Goal: Task Accomplishment & Management: Use online tool/utility

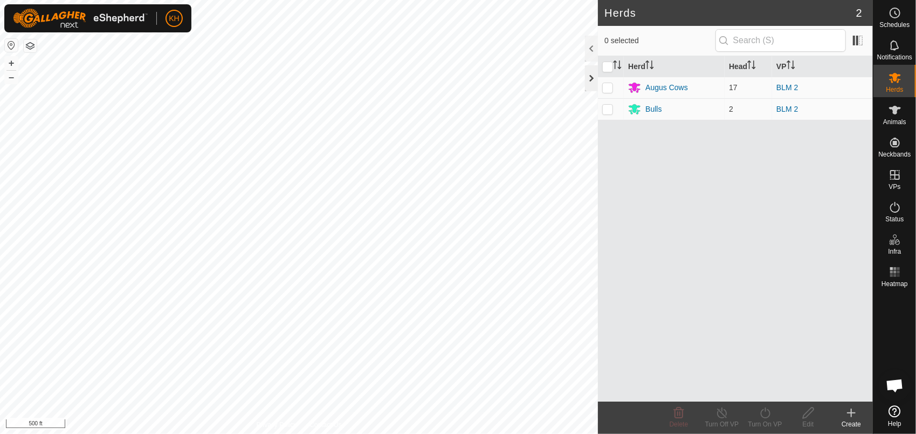
click at [589, 86] on div at bounding box center [591, 78] width 13 height 26
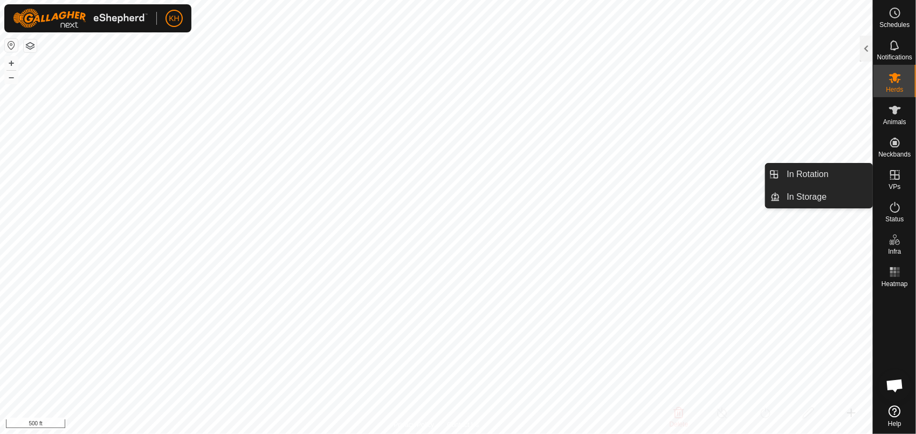
click at [893, 179] on icon at bounding box center [895, 175] width 10 height 10
click at [843, 172] on link "In Rotation" at bounding box center [827, 174] width 92 height 22
click at [808, 176] on link "In Rotation" at bounding box center [827, 174] width 92 height 22
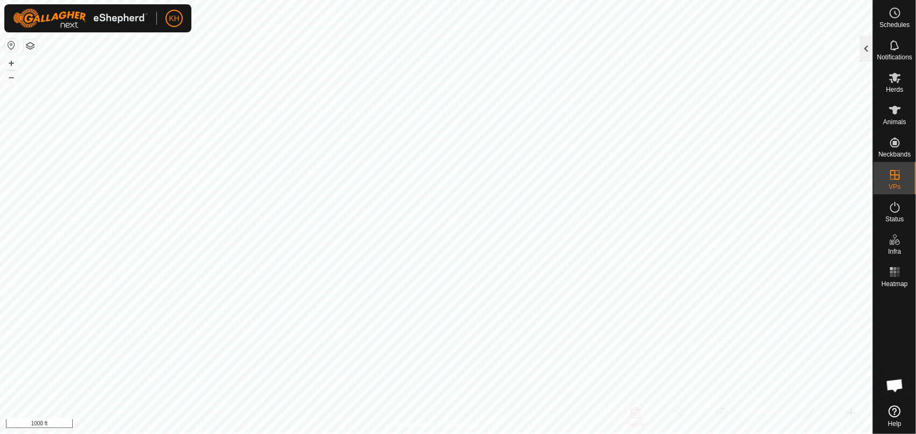
click at [861, 53] on div at bounding box center [866, 49] width 13 height 26
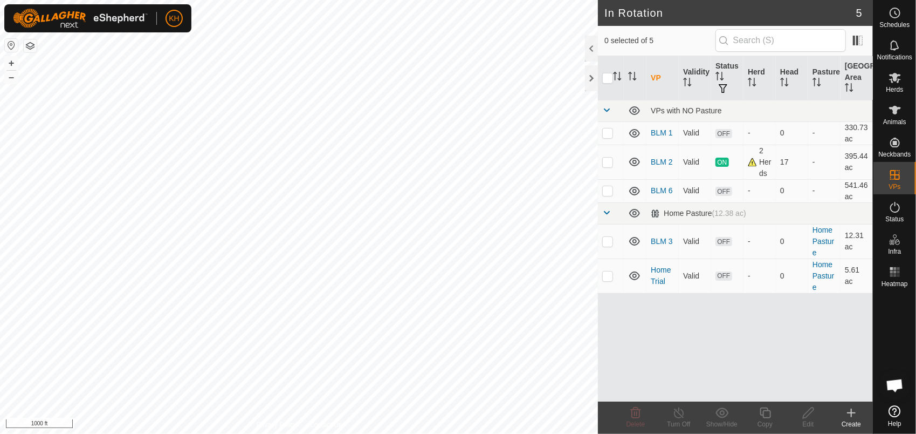
click at [849, 417] on icon at bounding box center [851, 412] width 13 height 13
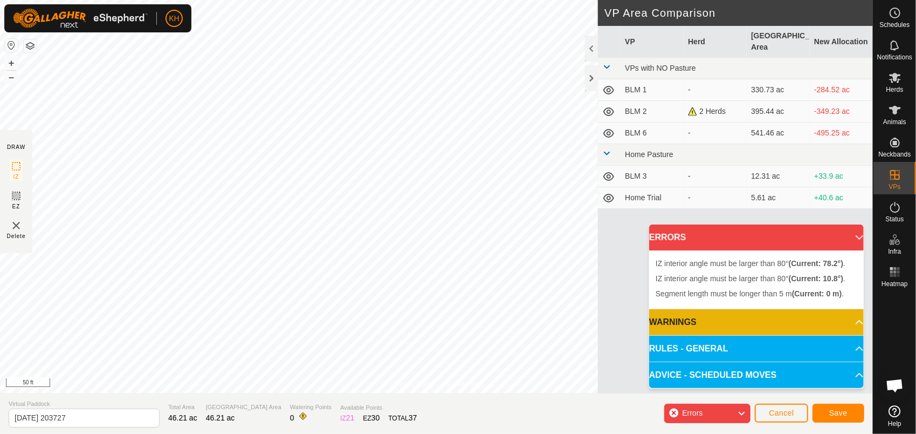
drag, startPoint x: 599, startPoint y: 288, endPoint x: 736, endPoint y: 411, distance: 184.1
click at [736, 411] on div "Errors" at bounding box center [707, 412] width 86 height 19
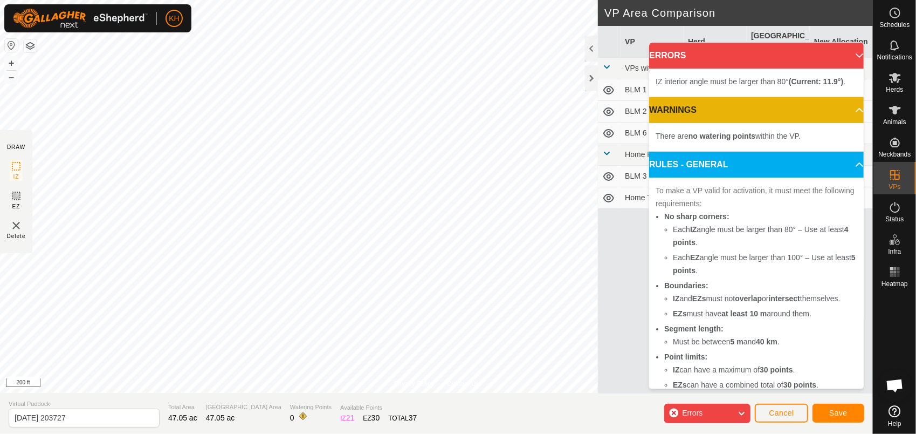
click at [743, 412] on icon at bounding box center [741, 413] width 9 height 14
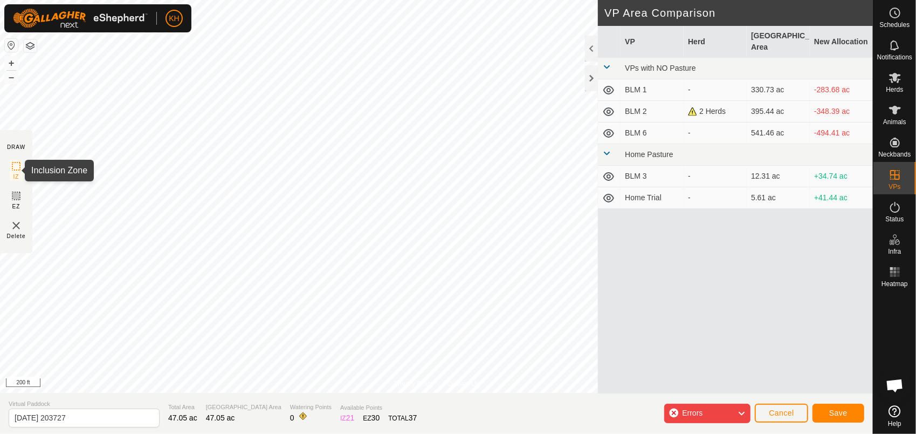
click at [16, 166] on icon at bounding box center [16, 166] width 13 height 13
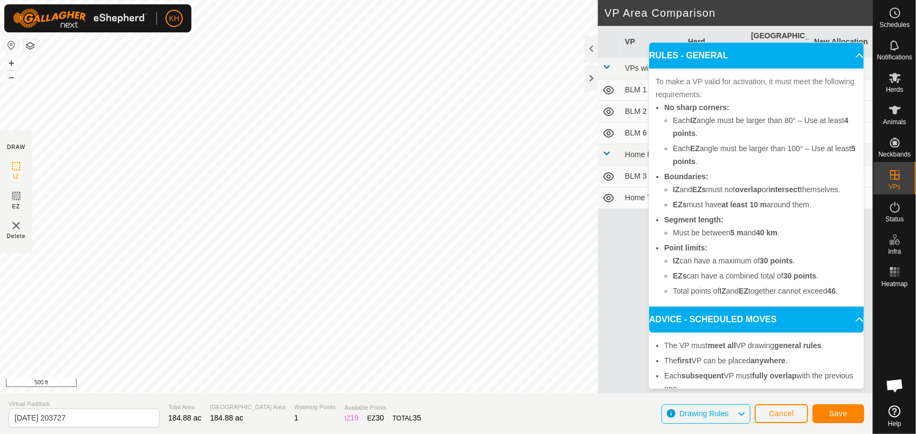
click at [743, 411] on icon at bounding box center [741, 414] width 9 height 14
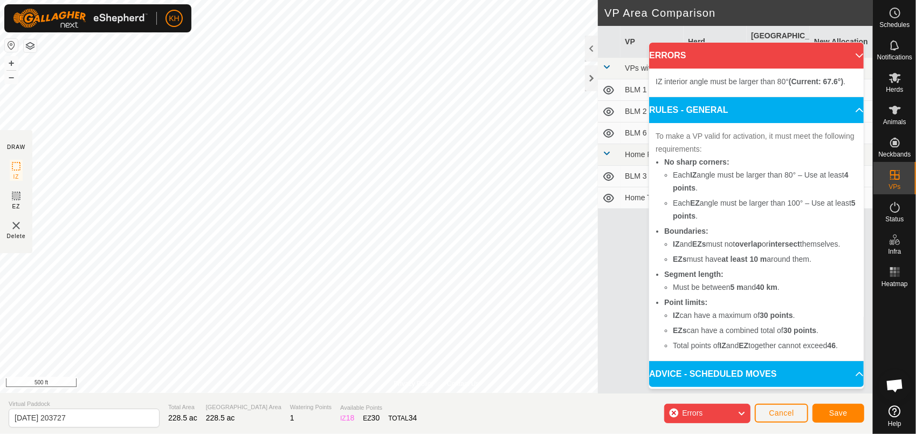
click at [739, 411] on icon at bounding box center [741, 413] width 9 height 14
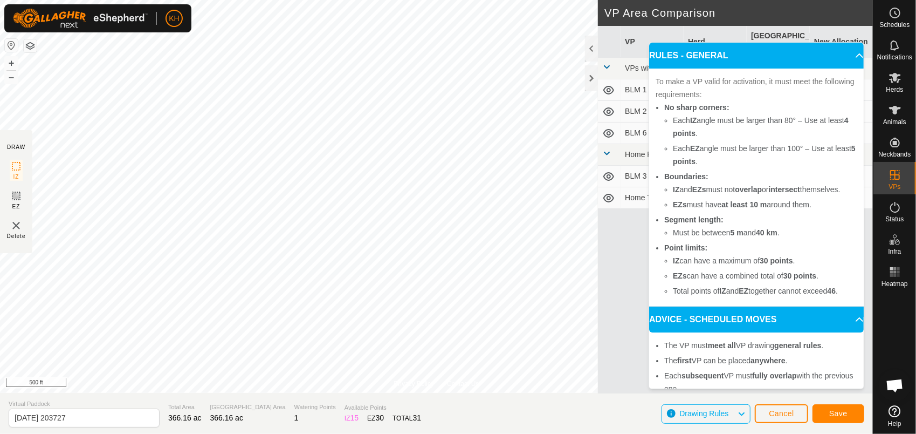
click at [741, 416] on icon at bounding box center [741, 414] width 9 height 14
click at [733, 413] on span "Drawing Rules" at bounding box center [709, 414] width 58 height 14
click at [743, 415] on icon at bounding box center [741, 414] width 9 height 14
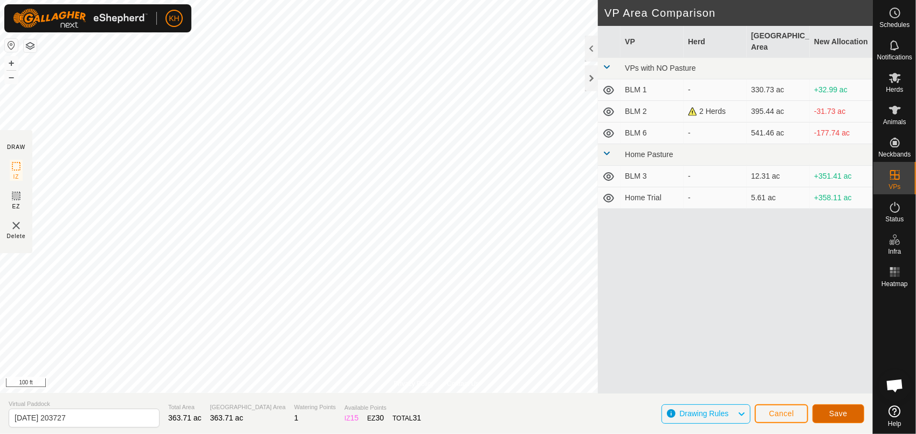
click at [850, 416] on button "Save" at bounding box center [839, 413] width 52 height 19
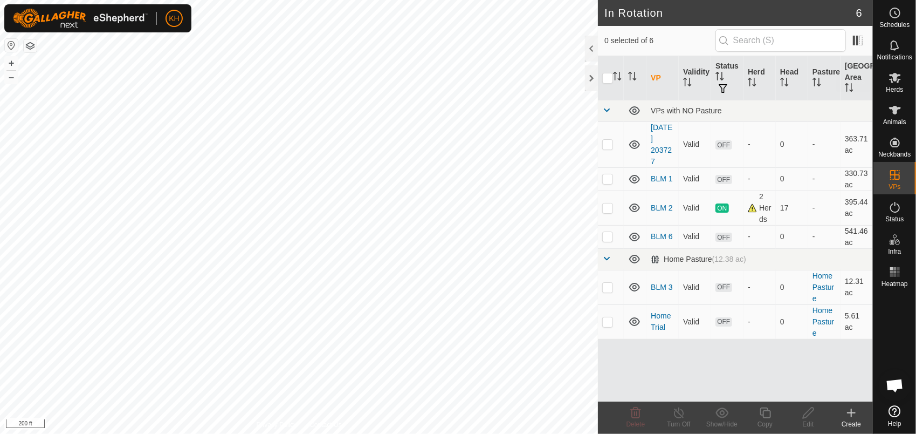
click at [889, 81] on icon at bounding box center [895, 77] width 13 height 13
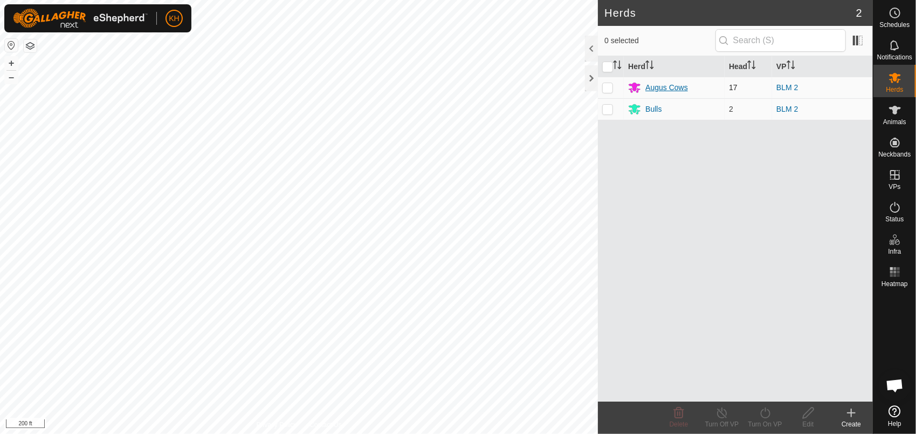
click at [680, 87] on div "Augus Cows" at bounding box center [667, 87] width 43 height 11
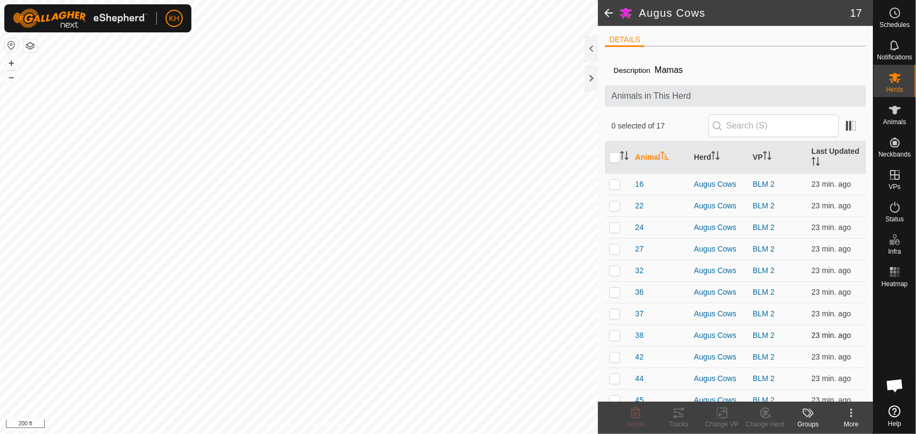
click at [614, 333] on p-checkbox at bounding box center [614, 335] width 11 height 9
checkbox input "false"
click at [591, 78] on div at bounding box center [591, 78] width 13 height 26
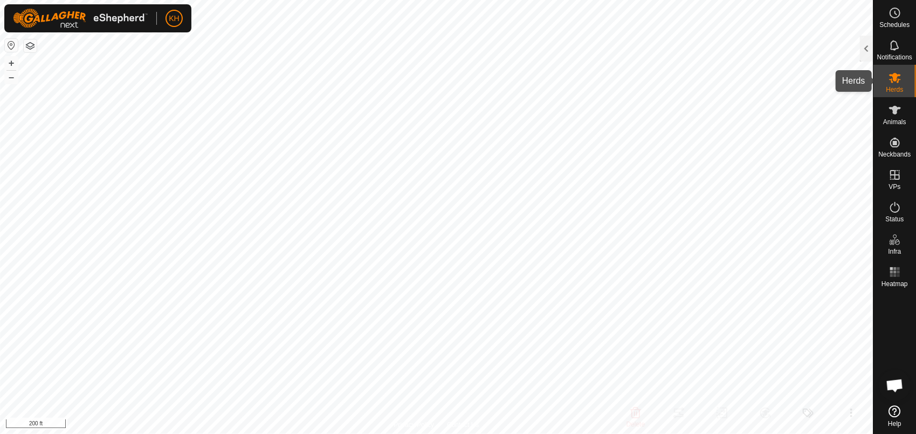
click at [889, 86] on span "Herds" at bounding box center [894, 89] width 17 height 6
click at [867, 41] on div at bounding box center [866, 49] width 13 height 26
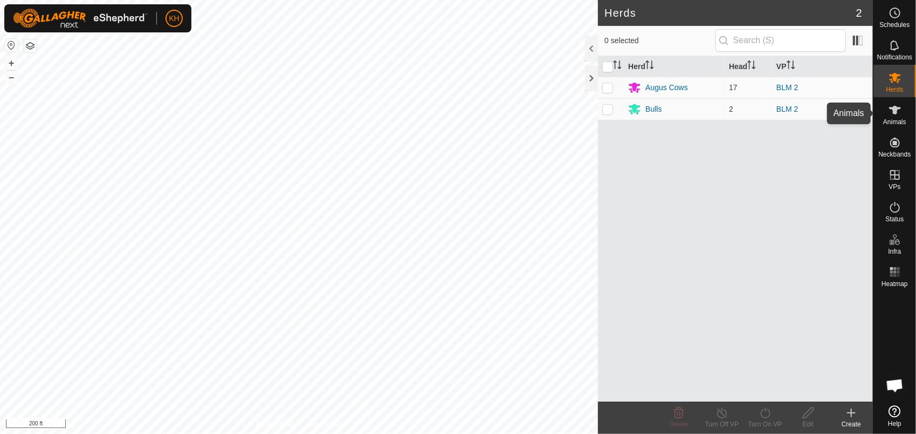
click at [897, 112] on icon at bounding box center [895, 110] width 12 height 9
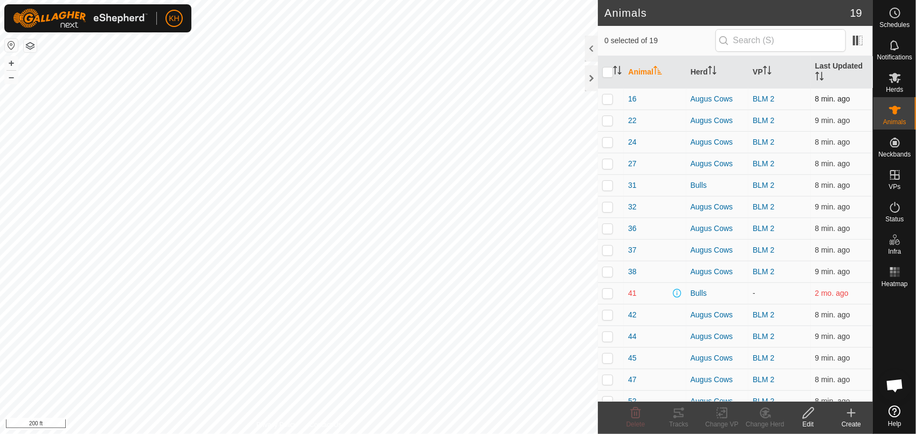
click at [608, 100] on p-checkbox at bounding box center [607, 98] width 11 height 9
checkbox input "true"
click at [608, 113] on td at bounding box center [611, 120] width 26 height 22
checkbox input "true"
click at [608, 133] on td at bounding box center [611, 142] width 26 height 22
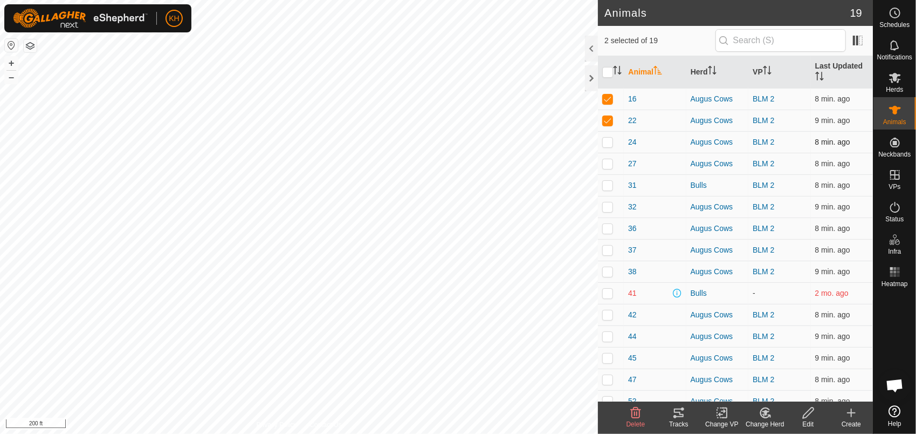
checkbox input "true"
click at [610, 71] on input "checkbox" at bounding box center [607, 72] width 11 height 11
checkbox input "true"
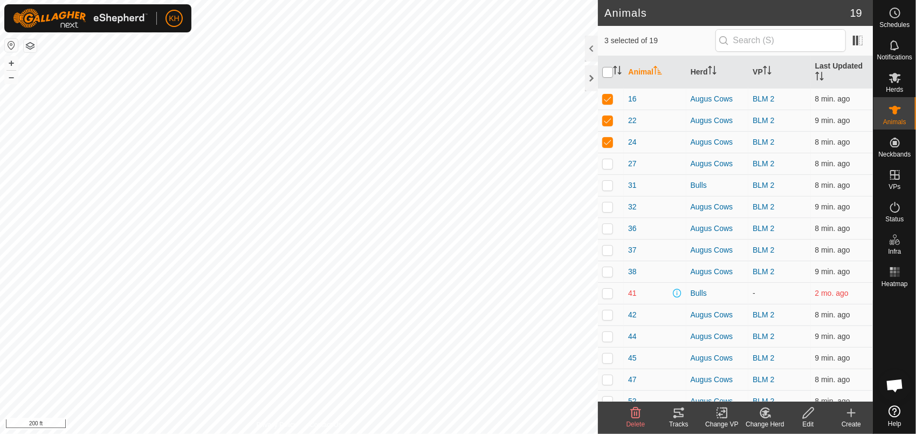
checkbox input "true"
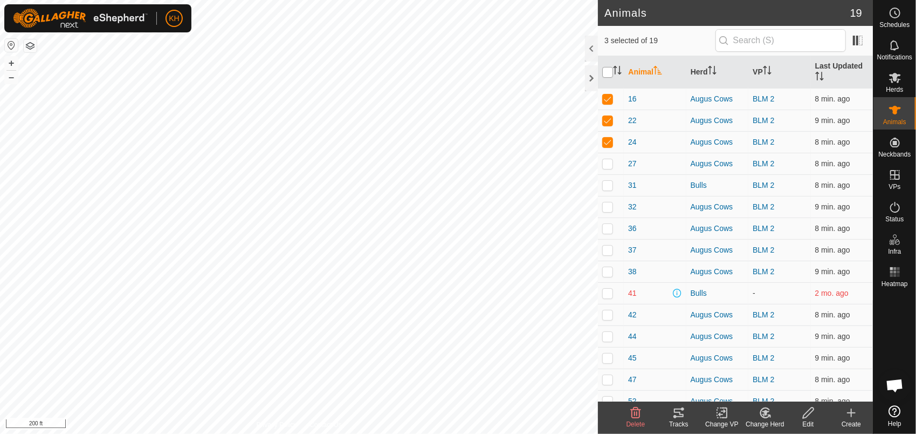
checkbox input "true"
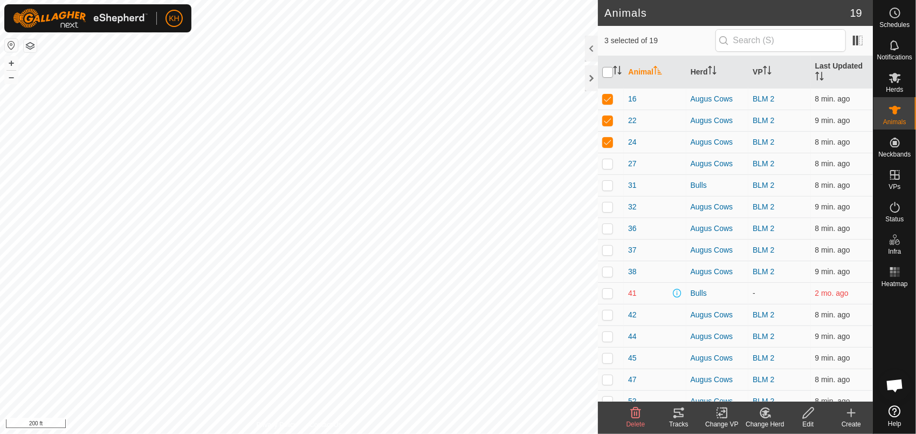
checkbox input "true"
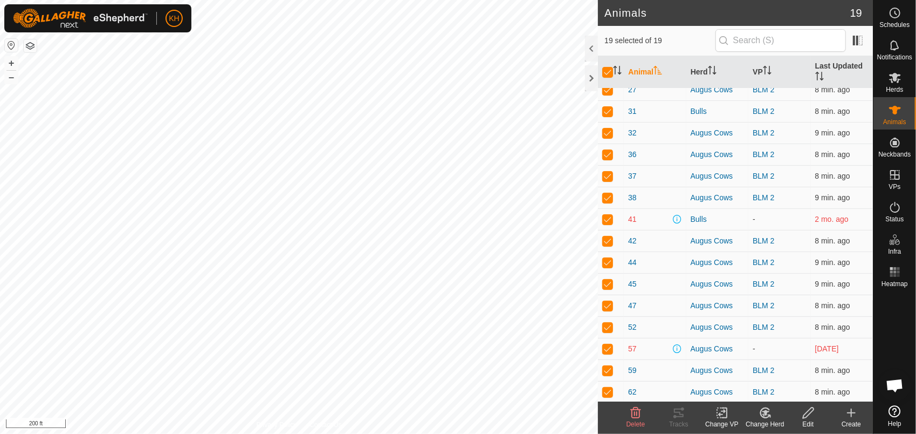
scroll to position [96, 0]
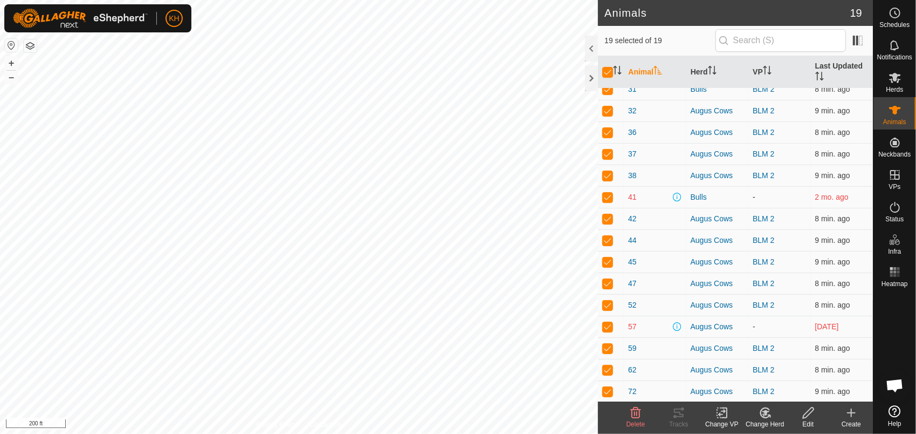
click at [609, 194] on p-checkbox at bounding box center [607, 197] width 11 height 9
checkbox input "false"
click at [610, 328] on p-checkbox at bounding box center [607, 326] width 11 height 9
checkbox input "false"
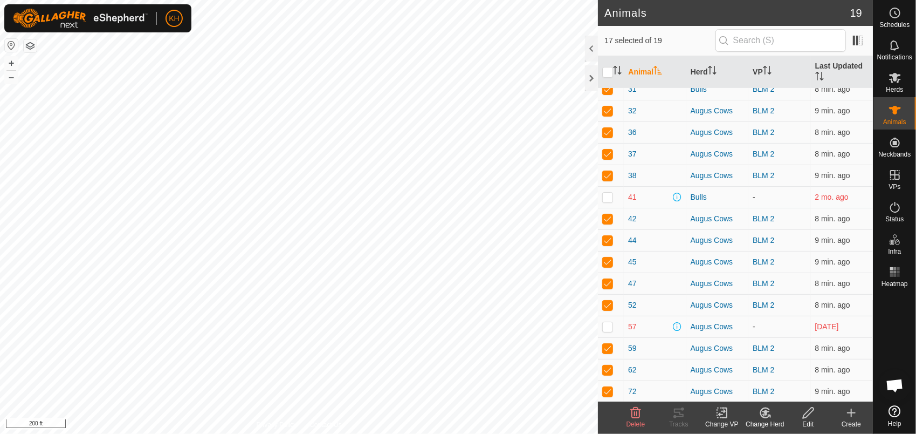
click at [726, 419] on div "Change VP" at bounding box center [722, 424] width 43 height 10
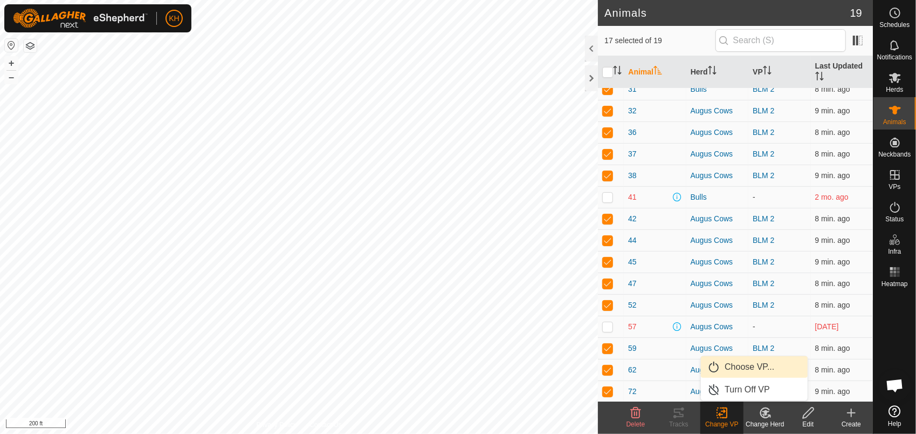
click at [727, 362] on link "Choose VP..." at bounding box center [754, 367] width 107 height 22
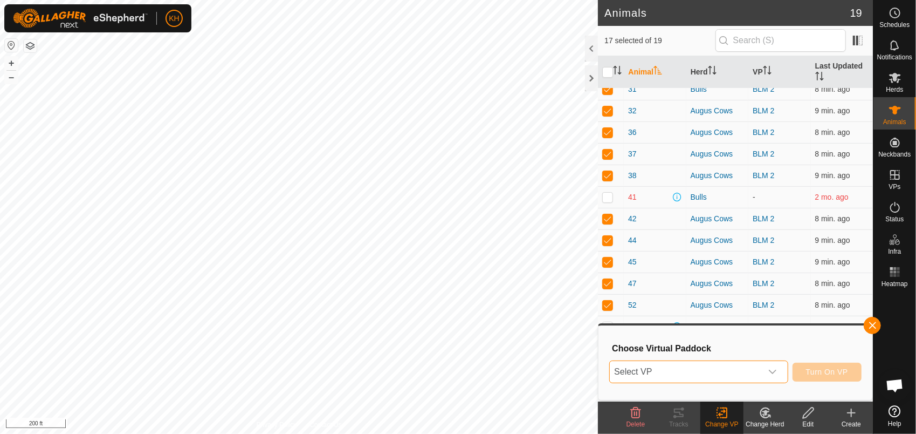
click at [718, 372] on span "Select VP" at bounding box center [686, 372] width 152 height 22
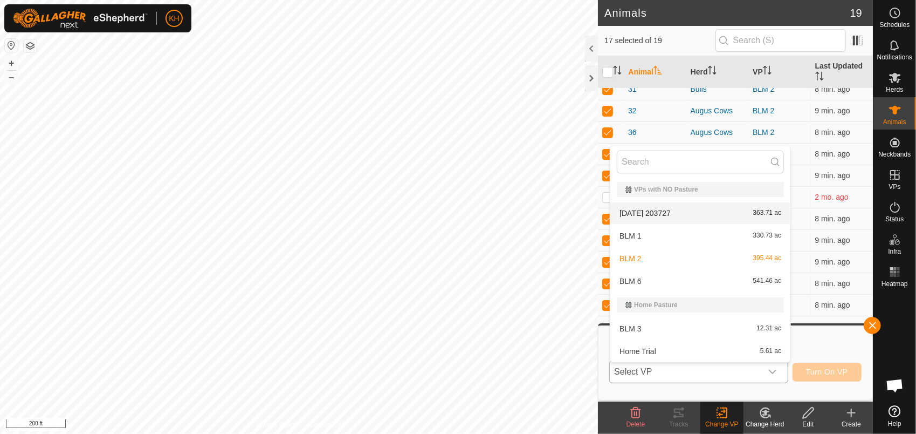
click at [680, 212] on li "[DATE] 203727 363.71 ac" at bounding box center [700, 213] width 180 height 22
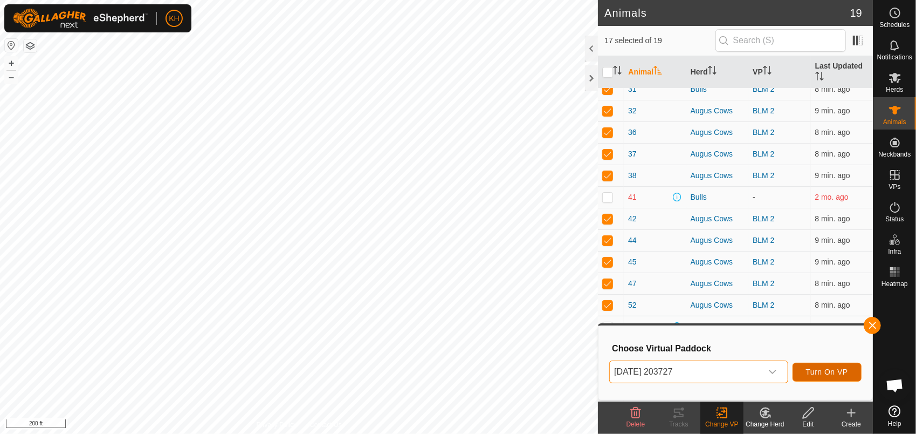
click at [813, 372] on span "Turn On VP" at bounding box center [827, 371] width 42 height 9
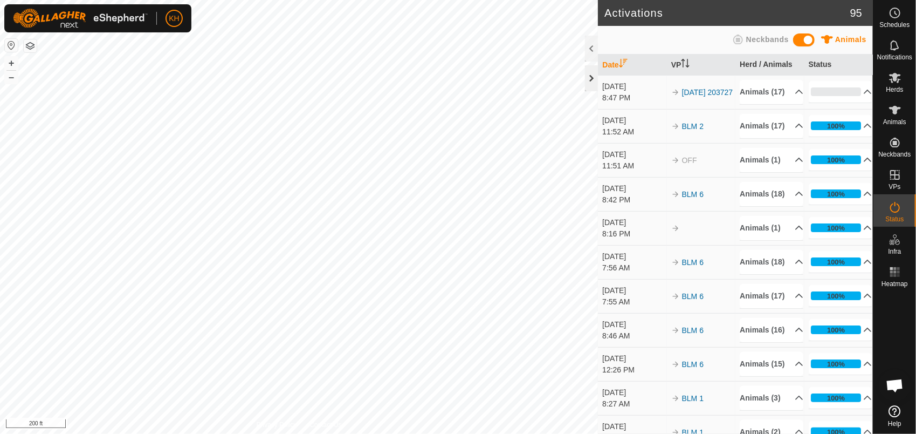
click at [589, 77] on div at bounding box center [591, 78] width 13 height 26
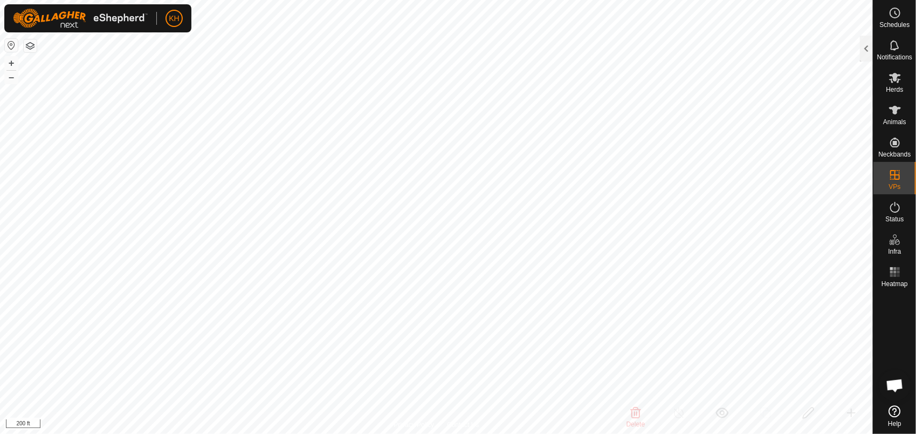
checkbox input "false"
checkbox input "true"
click at [867, 46] on div at bounding box center [866, 49] width 13 height 26
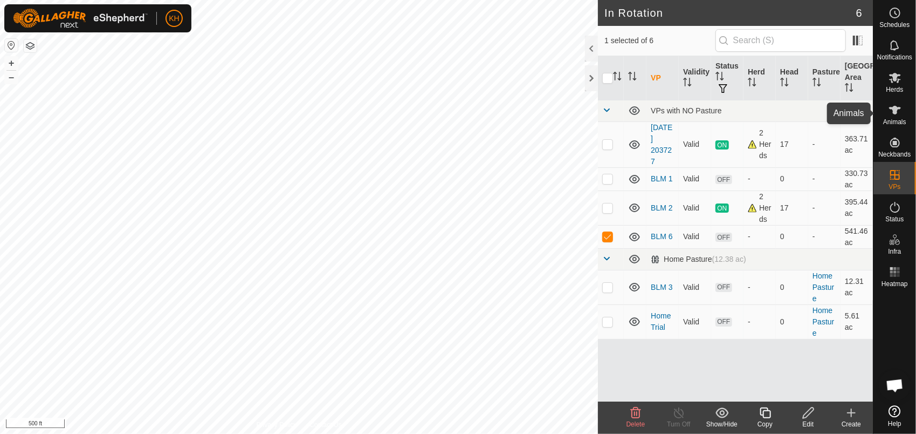
click at [896, 112] on icon at bounding box center [895, 110] width 12 height 9
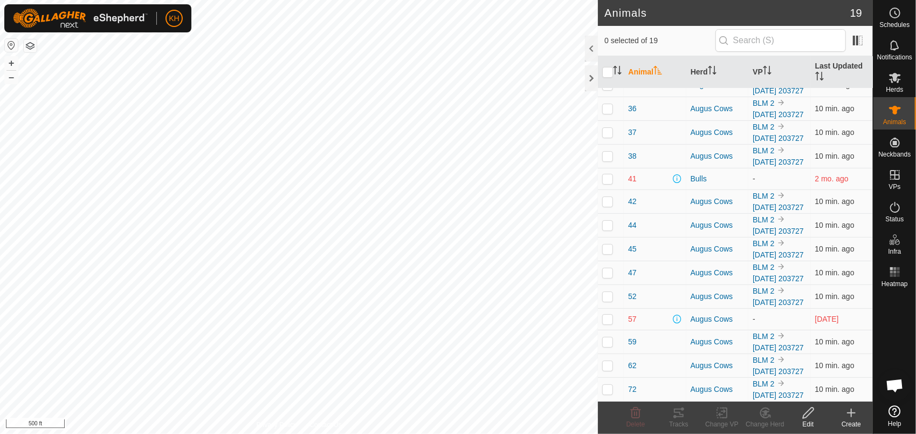
scroll to position [319, 0]
click at [610, 221] on p-checkbox at bounding box center [607, 225] width 11 height 9
checkbox input "true"
click at [690, 419] on tracks-svg-icon at bounding box center [678, 412] width 43 height 13
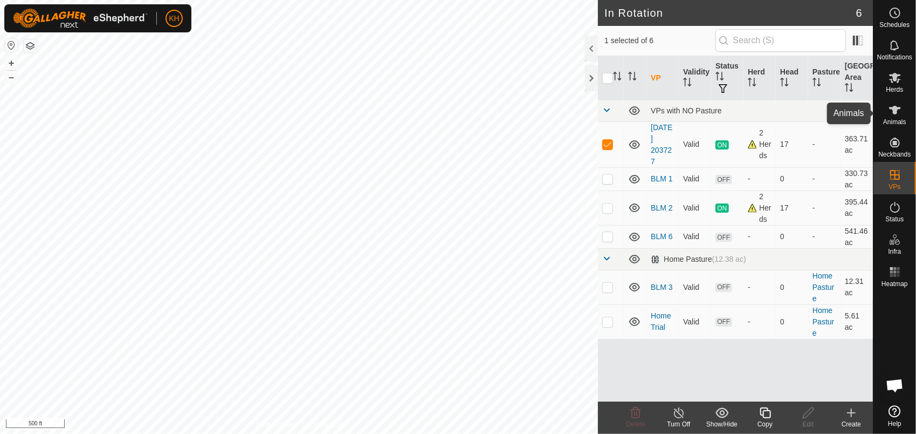
drag, startPoint x: 902, startPoint y: 116, endPoint x: 897, endPoint y: 107, distance: 10.1
click at [897, 107] on icon at bounding box center [895, 110] width 12 height 9
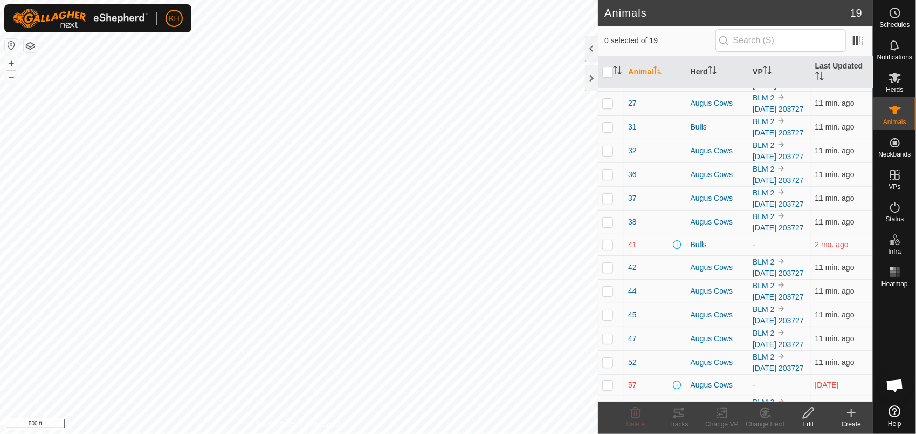
scroll to position [77, 0]
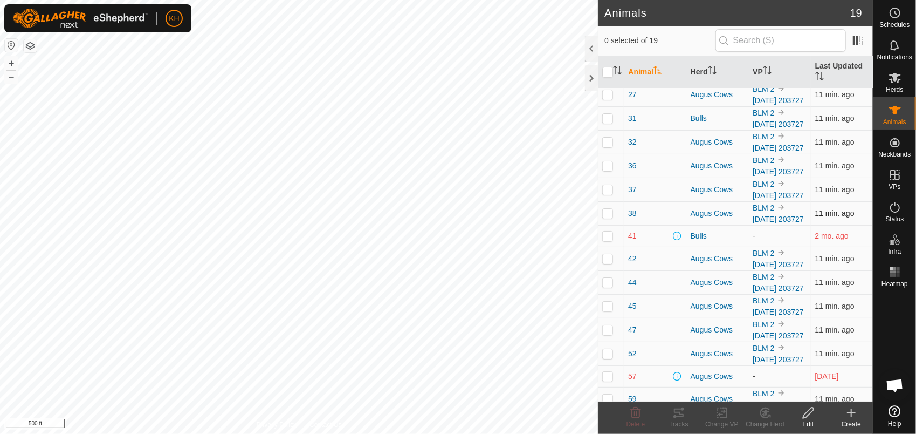
click at [612, 217] on p-checkbox at bounding box center [607, 213] width 11 height 9
checkbox input "true"
click at [680, 416] on icon at bounding box center [679, 412] width 10 height 9
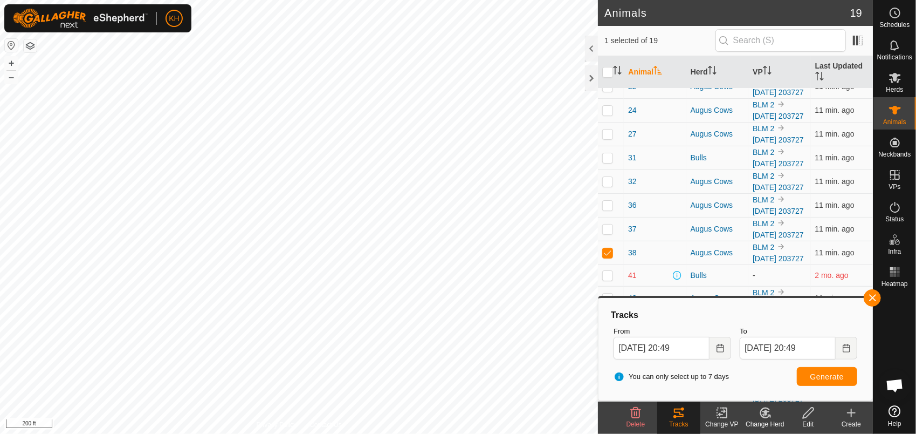
scroll to position [0, 0]
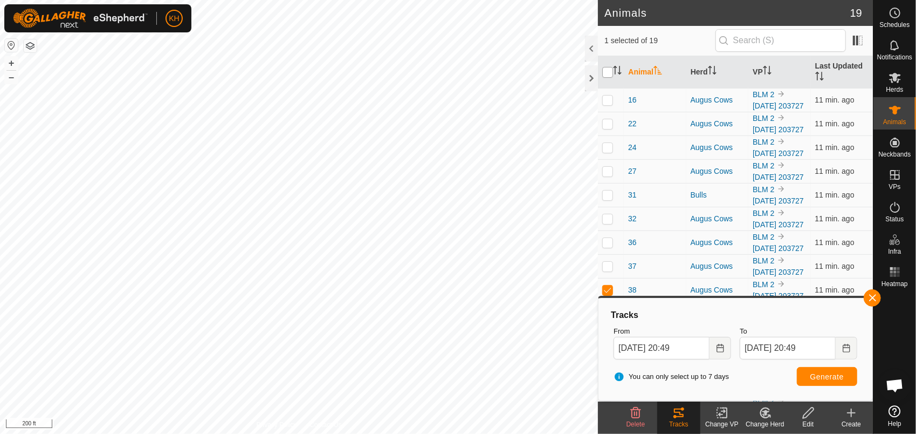
click at [607, 68] on input "checkbox" at bounding box center [607, 72] width 11 height 11
checkbox input "true"
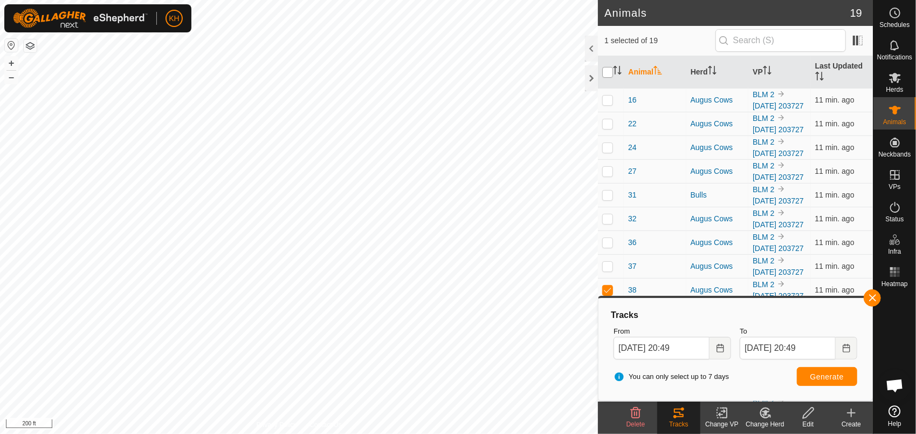
checkbox input "true"
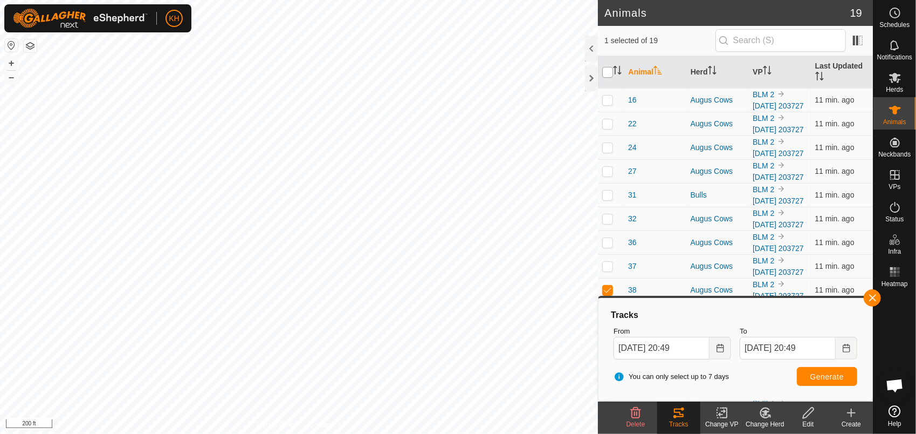
checkbox input "true"
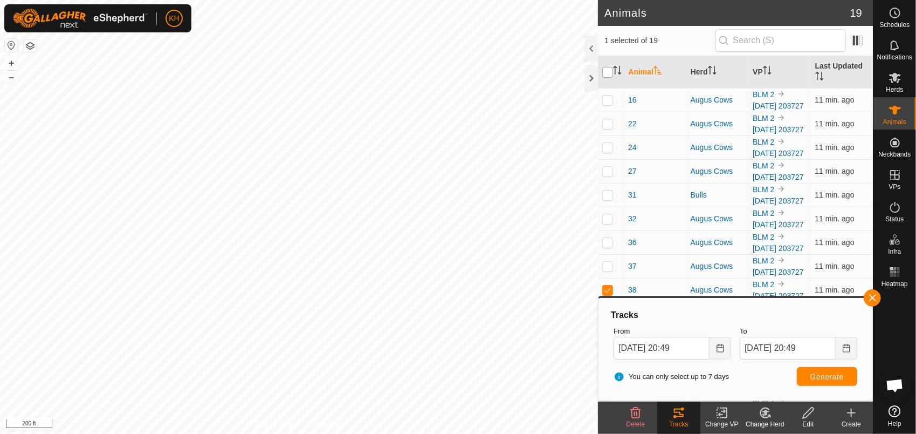
checkbox input "true"
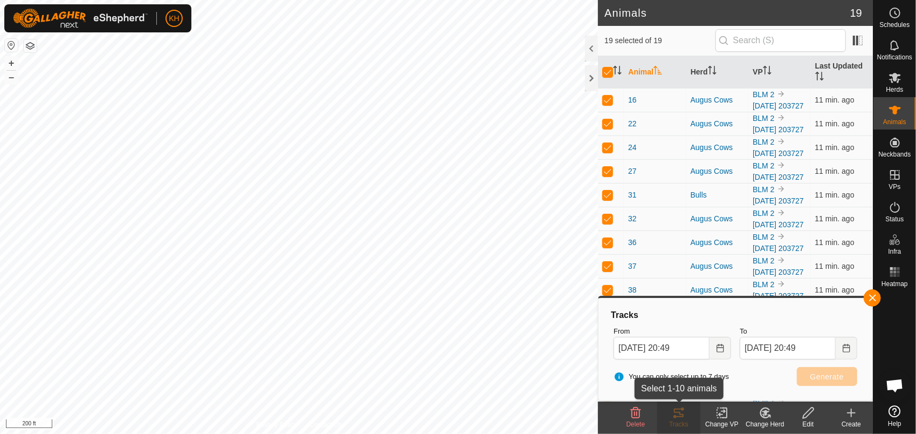
click at [684, 427] on div "Tracks" at bounding box center [678, 424] width 43 height 10
click at [605, 67] on input "checkbox" at bounding box center [607, 72] width 11 height 11
checkbox input "false"
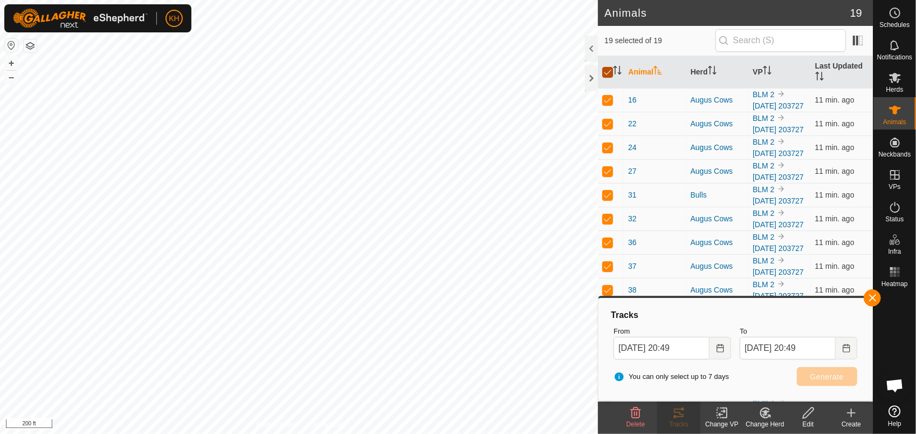
checkbox input "false"
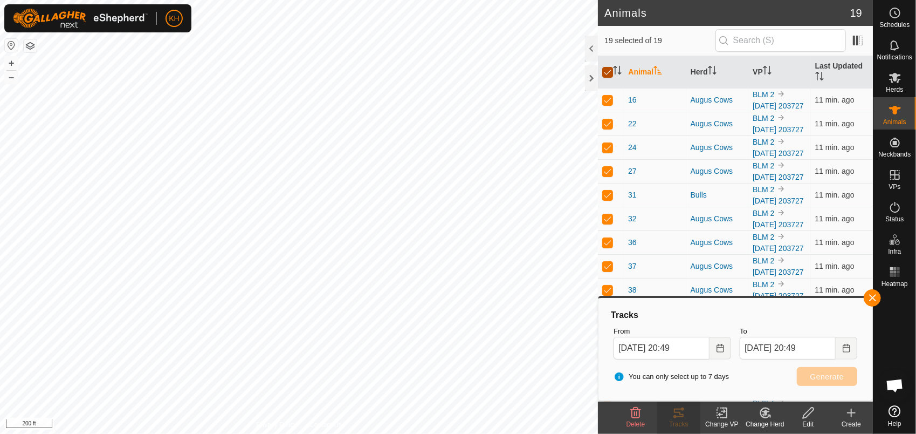
checkbox input "false"
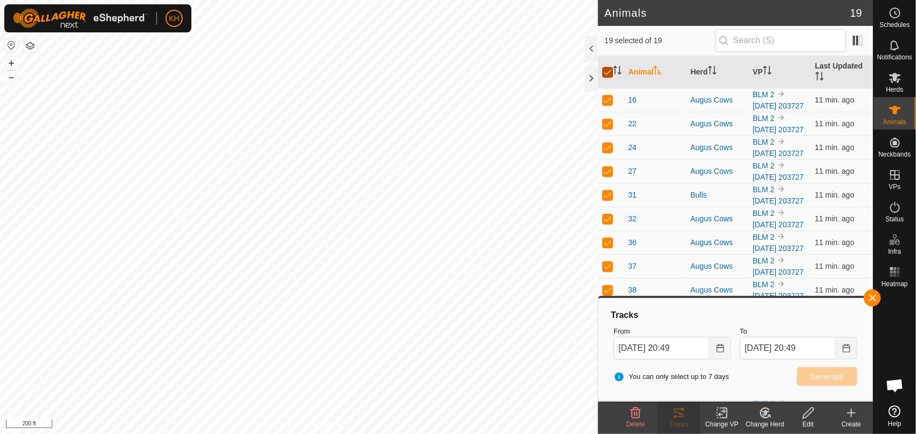
checkbox input "false"
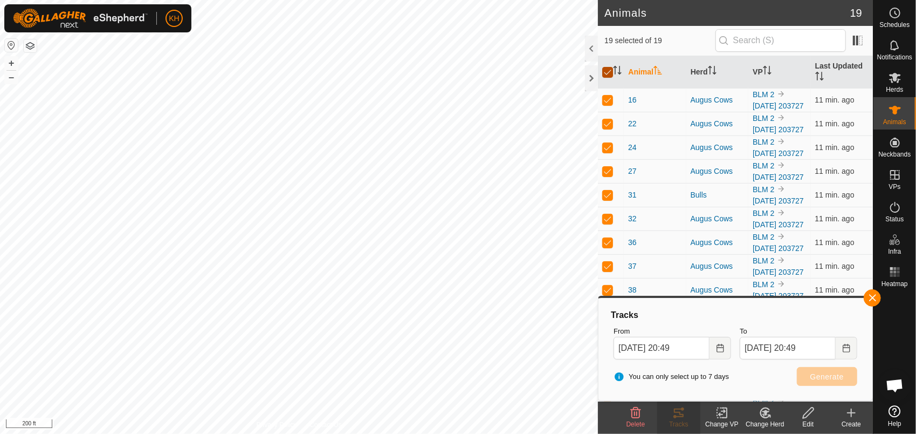
checkbox input "false"
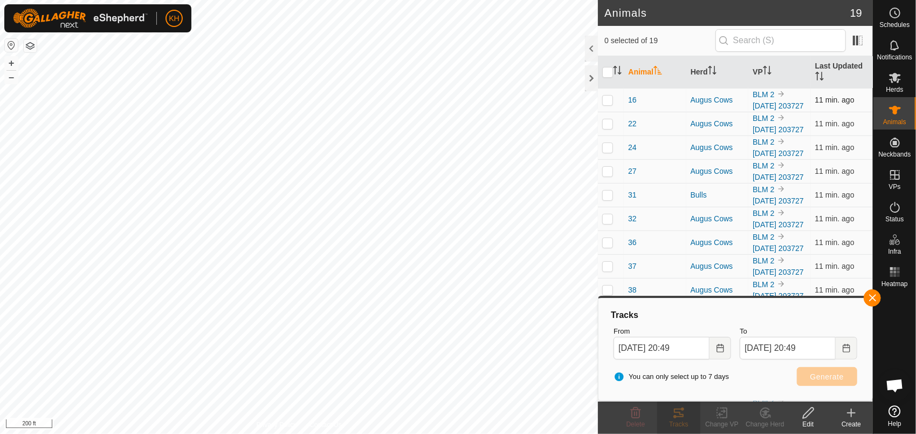
click at [608, 104] on p-checkbox at bounding box center [607, 99] width 11 height 9
checkbox input "true"
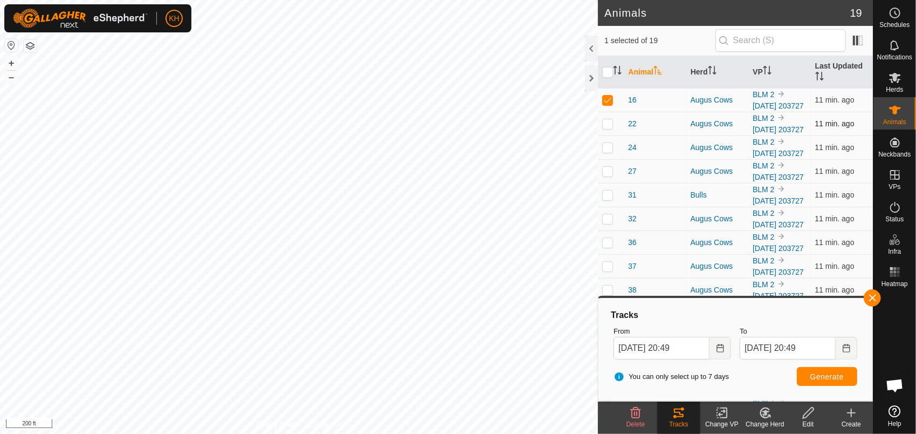
click at [612, 128] on p-checkbox at bounding box center [607, 123] width 11 height 9
checkbox input "true"
click at [610, 152] on p-checkbox at bounding box center [607, 147] width 11 height 9
checkbox input "true"
click at [608, 175] on p-checkbox at bounding box center [607, 171] width 11 height 9
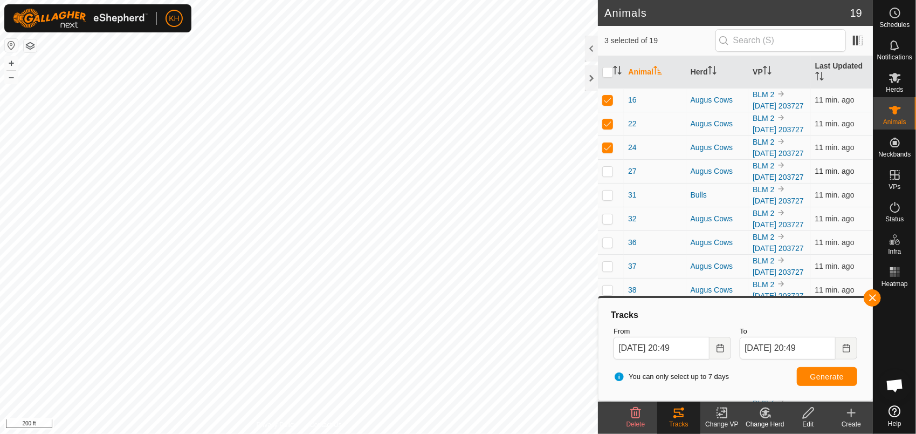
checkbox input "true"
click at [607, 199] on p-checkbox at bounding box center [607, 194] width 11 height 9
checkbox input "true"
click at [608, 223] on p-checkbox at bounding box center [607, 218] width 11 height 9
checkbox input "true"
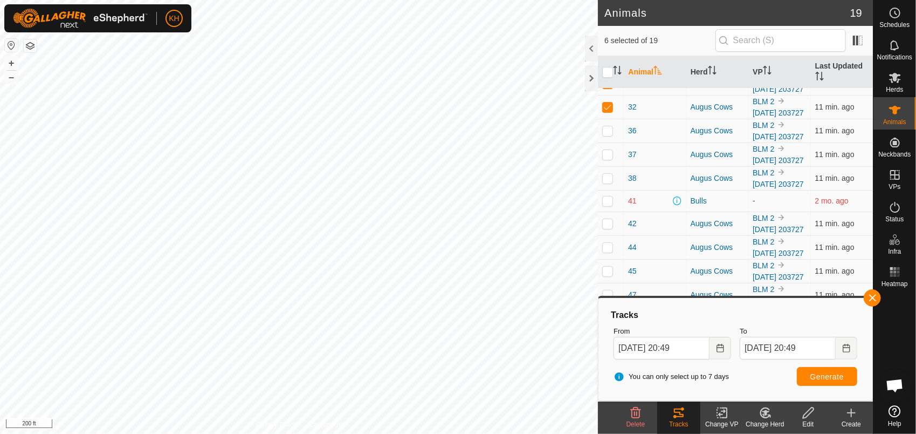
scroll to position [116, 0]
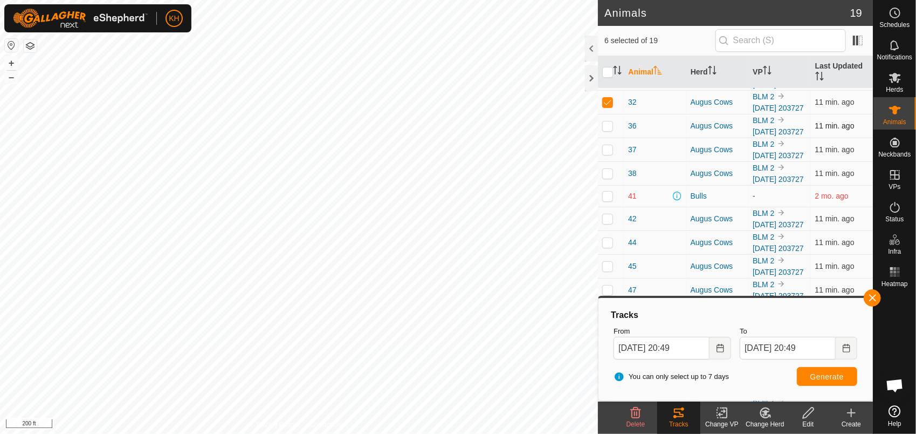
click at [607, 130] on p-checkbox at bounding box center [607, 125] width 11 height 9
checkbox input "true"
click at [831, 378] on span "Generate" at bounding box center [827, 376] width 33 height 9
click at [612, 154] on p-checkbox at bounding box center [607, 149] width 11 height 9
checkbox input "true"
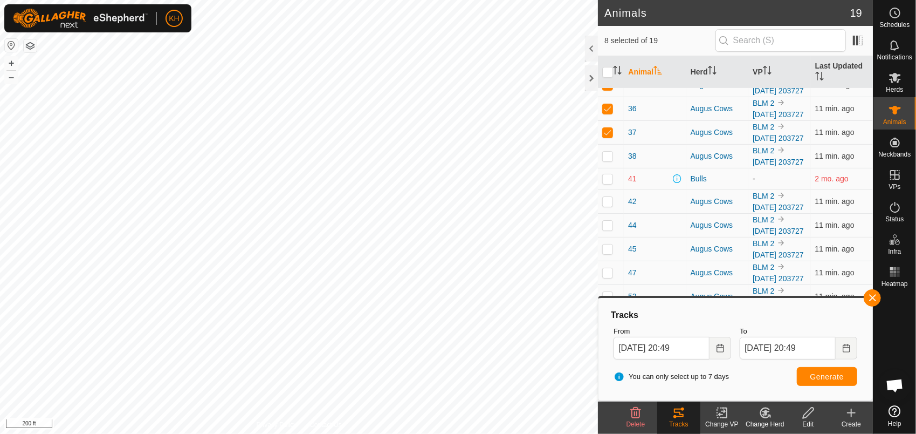
scroll to position [232, 0]
click at [609, 205] on p-checkbox at bounding box center [607, 201] width 11 height 9
checkbox input "true"
click at [609, 176] on p-checkbox at bounding box center [607, 178] width 11 height 9
checkbox input "true"
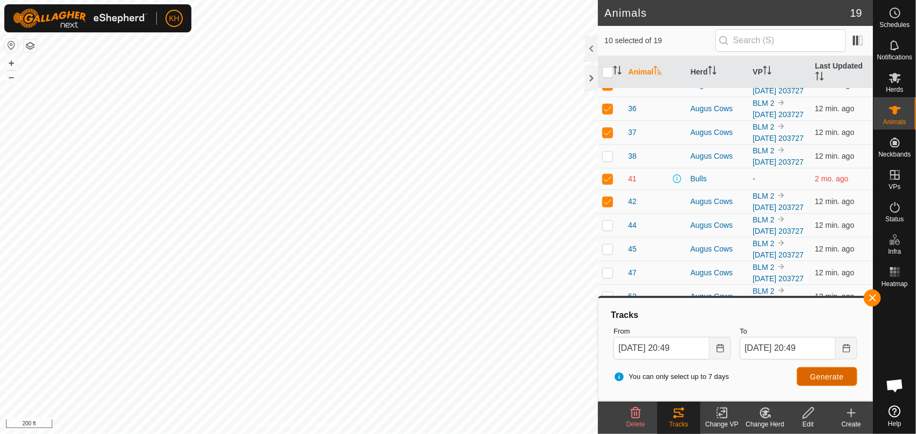
click at [818, 371] on button "Generate" at bounding box center [827, 376] width 60 height 19
click at [607, 221] on p-checkbox at bounding box center [607, 225] width 11 height 9
checkbox input "false"
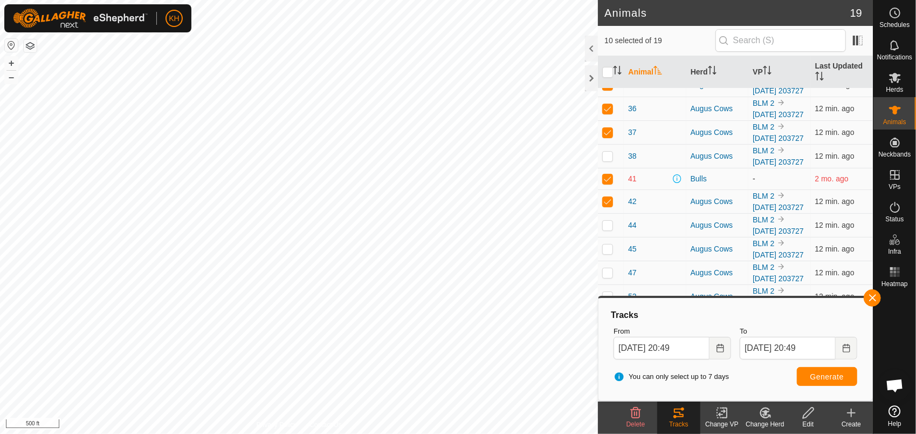
click at [608, 174] on p-checkbox at bounding box center [607, 178] width 11 height 9
checkbox input "false"
click at [613, 221] on p-checkbox at bounding box center [607, 225] width 11 height 9
checkbox input "true"
click at [810, 380] on button "Generate" at bounding box center [827, 376] width 60 height 19
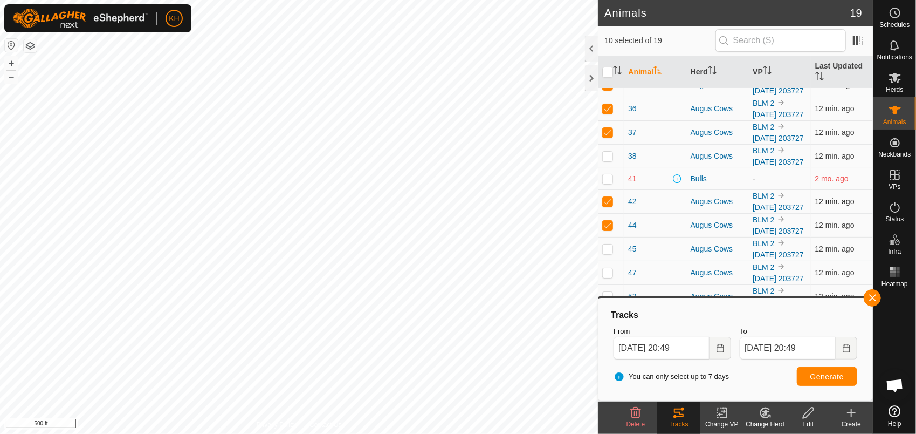
click at [608, 197] on p-checkbox at bounding box center [607, 201] width 11 height 9
checkbox input "false"
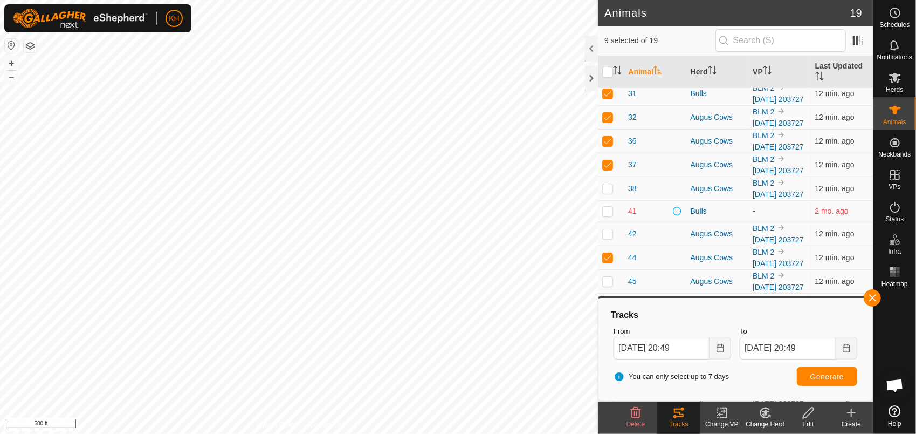
scroll to position [0, 0]
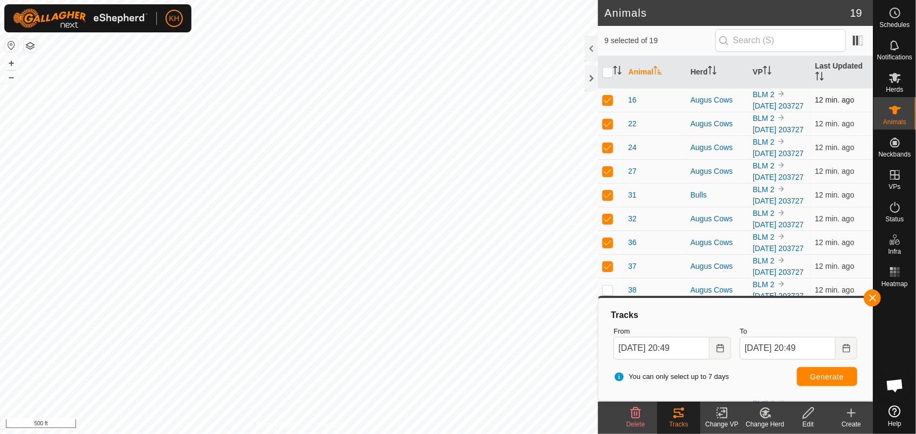
click at [611, 104] on p-checkbox at bounding box center [607, 99] width 11 height 9
checkbox input "false"
click at [610, 128] on p-checkbox at bounding box center [607, 123] width 11 height 9
checkbox input "false"
click at [608, 152] on p-checkbox at bounding box center [607, 147] width 11 height 9
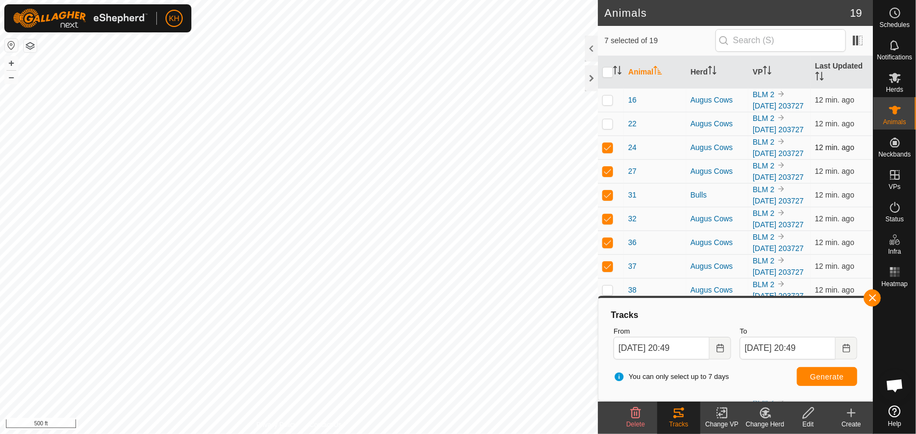
checkbox input "false"
click at [608, 175] on p-checkbox at bounding box center [607, 171] width 11 height 9
checkbox input "false"
click at [609, 199] on p-checkbox at bounding box center [607, 194] width 11 height 9
checkbox input "false"
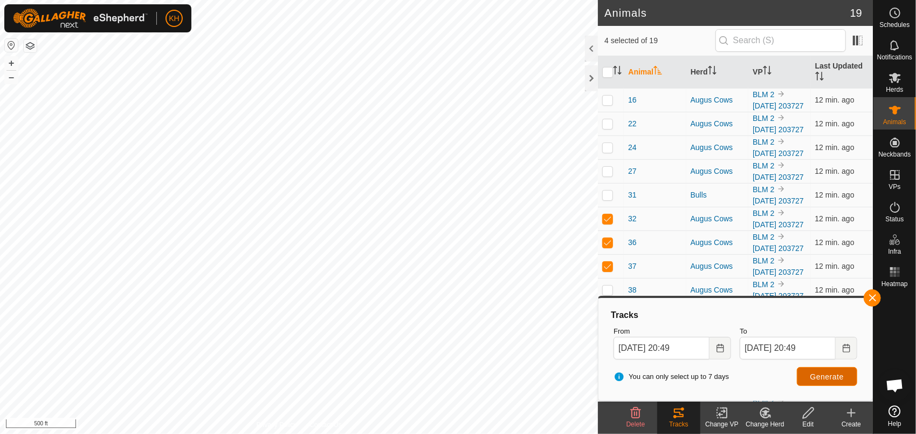
click at [816, 378] on span "Generate" at bounding box center [827, 376] width 33 height 9
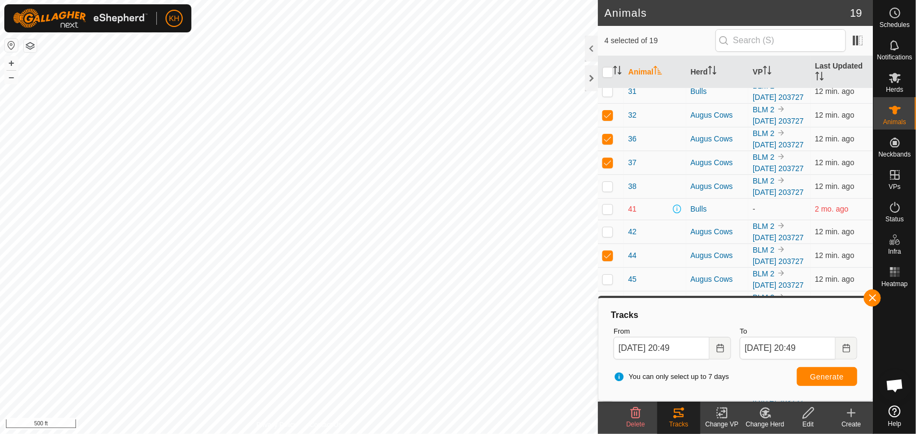
scroll to position [108, 0]
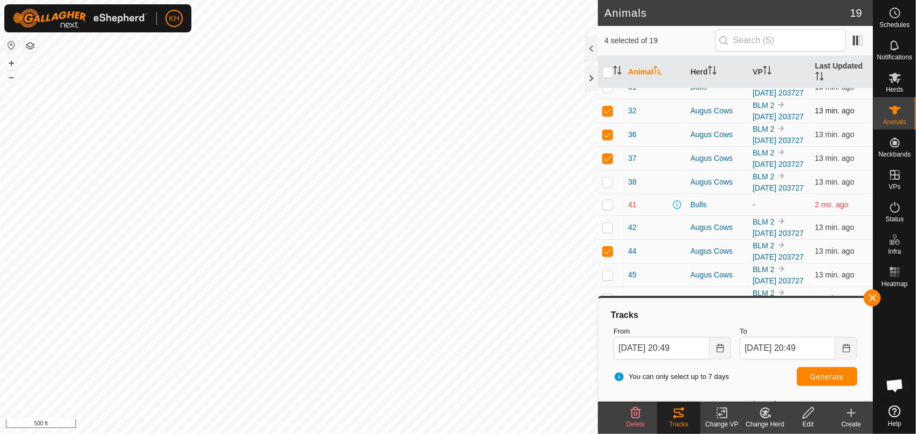
click at [610, 115] on p-tablecheckbox at bounding box center [607, 110] width 11 height 9
checkbox input "false"
click at [612, 139] on p-checkbox at bounding box center [607, 134] width 11 height 9
checkbox input "false"
click at [835, 379] on span "Generate" at bounding box center [827, 376] width 33 height 9
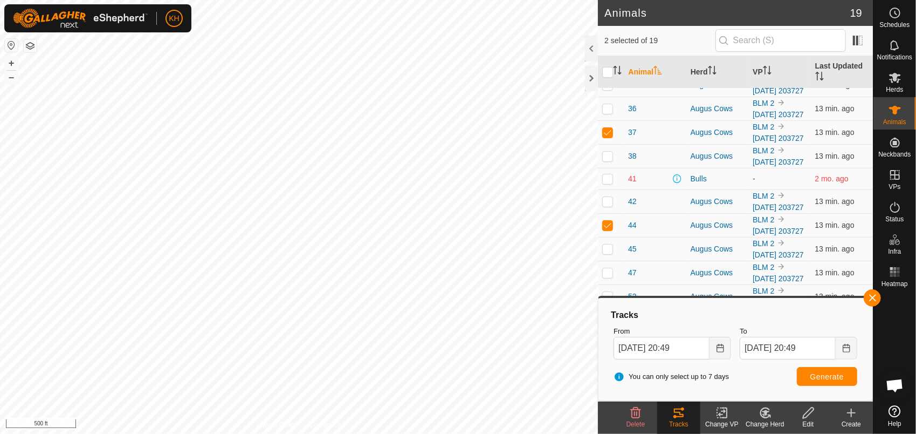
scroll to position [218, 0]
click at [603, 229] on p-checkbox at bounding box center [607, 225] width 11 height 9
checkbox input "false"
click at [807, 370] on button "Generate" at bounding box center [827, 376] width 60 height 19
click at [609, 128] on p-checkbox at bounding box center [607, 132] width 11 height 9
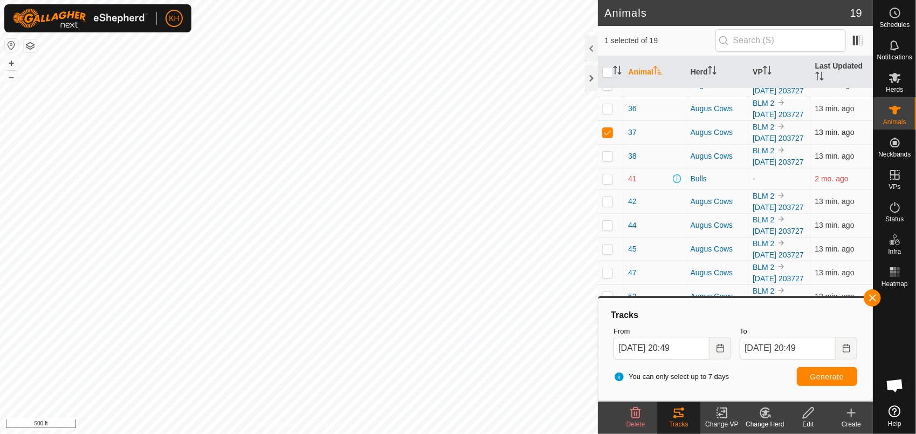
checkbox input "false"
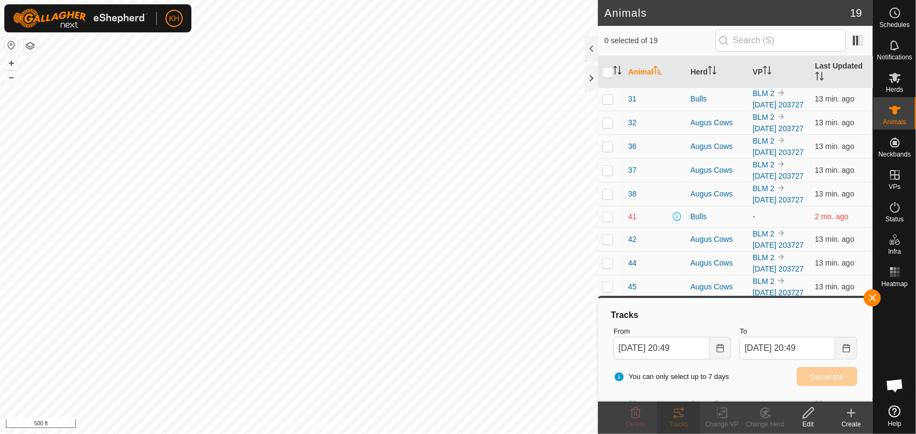
scroll to position [94, 0]
click at [605, 153] on p-checkbox at bounding box center [607, 148] width 11 height 9
checkbox input "true"
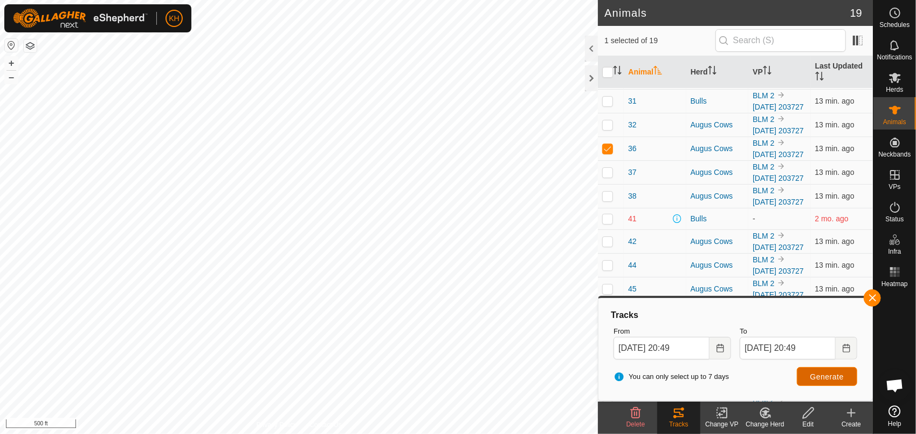
click at [813, 375] on span "Generate" at bounding box center [827, 376] width 33 height 9
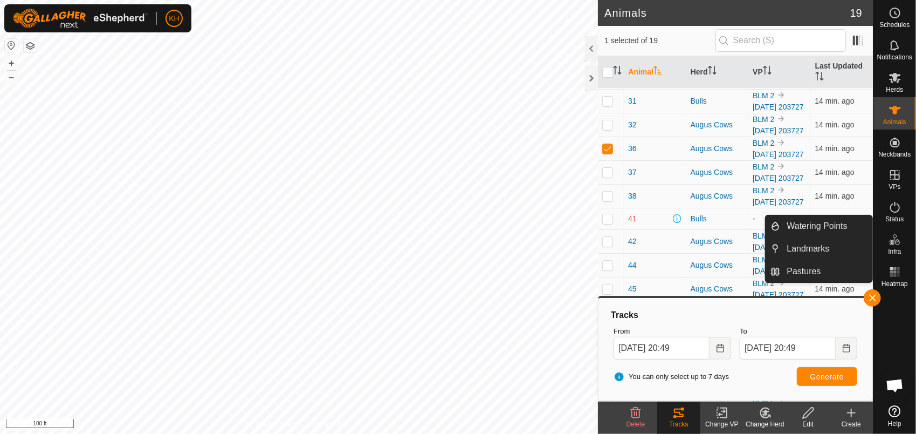
click at [895, 246] on es-infrastructure-svg-icon at bounding box center [895, 239] width 19 height 17
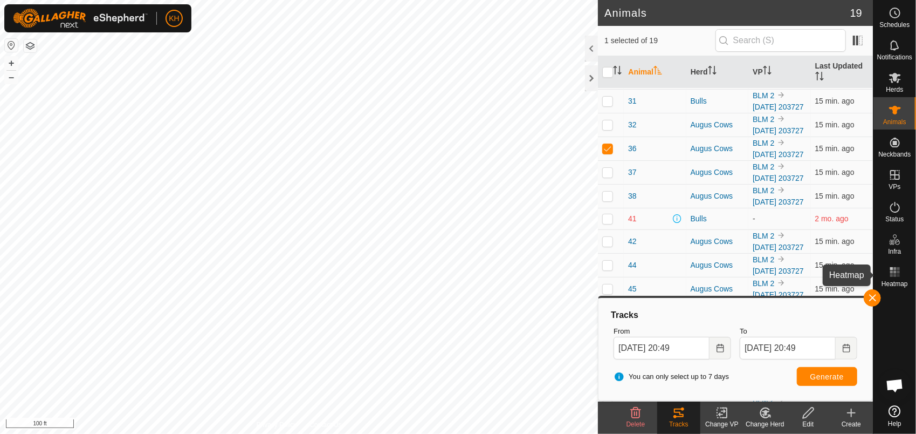
click at [893, 273] on icon at bounding box center [895, 271] width 13 height 13
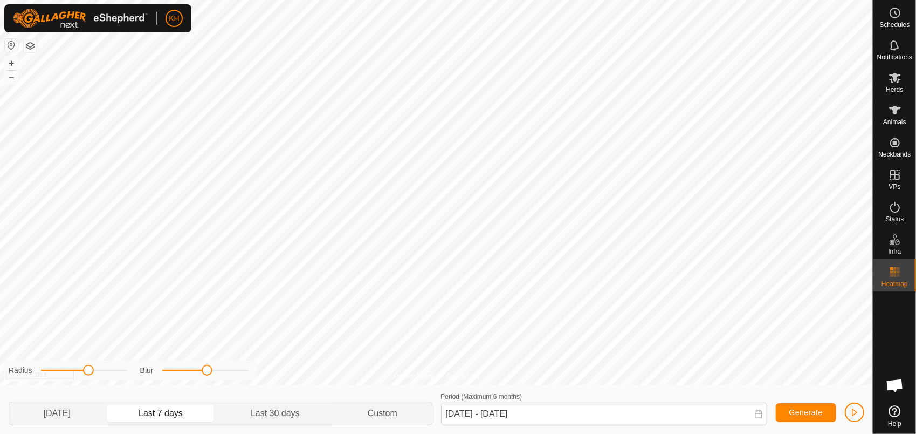
drag, startPoint x: 170, startPoint y: 373, endPoint x: 242, endPoint y: 373, distance: 71.2
click at [212, 373] on span at bounding box center [207, 370] width 11 height 11
drag, startPoint x: 242, startPoint y: 373, endPoint x: 167, endPoint y: 373, distance: 74.4
click at [167, 373] on span at bounding box center [171, 370] width 11 height 11
click at [795, 411] on span "Generate" at bounding box center [806, 412] width 33 height 9
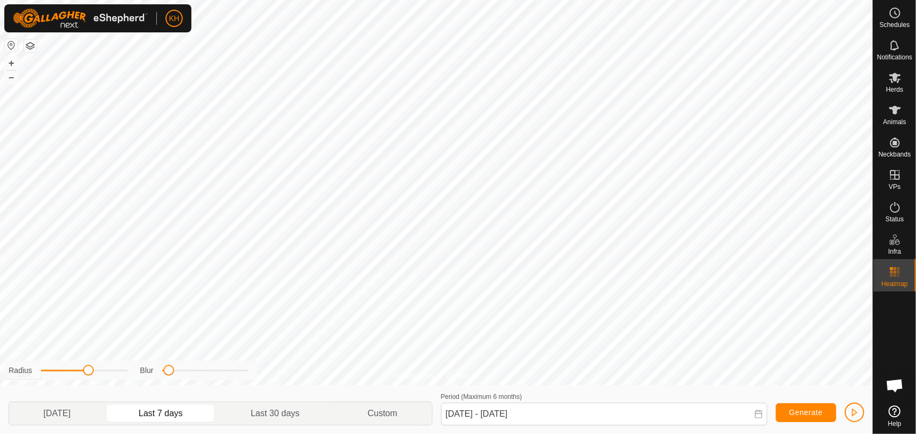
click at [806, 412] on span "Generate" at bounding box center [806, 412] width 33 height 9
click at [291, 412] on p-togglebutton "Last 30 days" at bounding box center [275, 413] width 117 height 23
click at [793, 410] on span "Generate" at bounding box center [806, 412] width 33 height 9
click at [389, 410] on p-togglebutton "Custom" at bounding box center [383, 413] width 98 height 23
click at [403, 410] on p-togglebutton "Custom" at bounding box center [383, 413] width 98 height 23
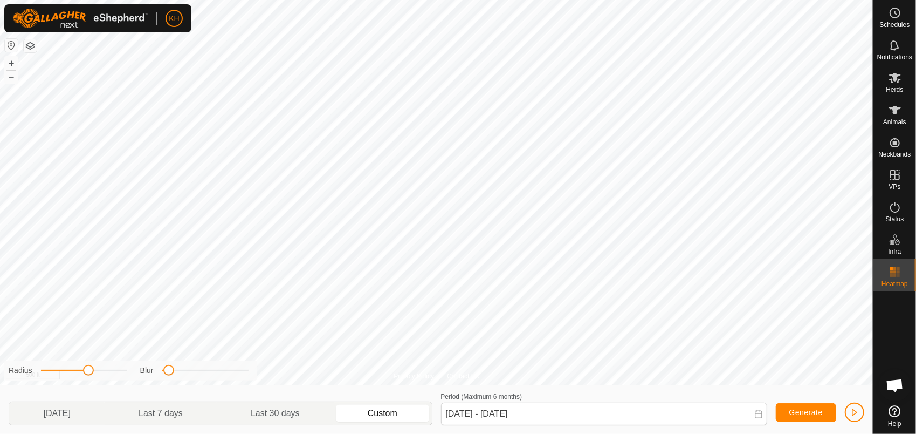
click at [392, 416] on p-togglebutton "Custom" at bounding box center [383, 413] width 98 height 23
click at [762, 412] on icon at bounding box center [758, 413] width 7 height 9
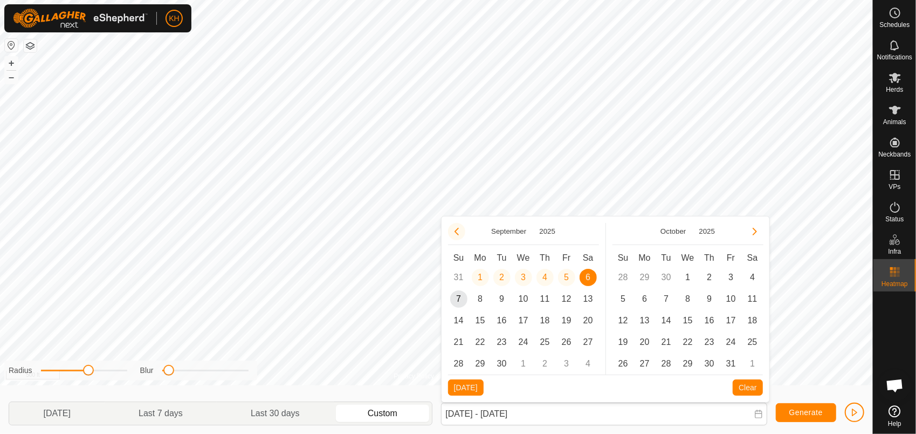
click at [458, 235] on button "Previous Month" at bounding box center [456, 231] width 17 height 17
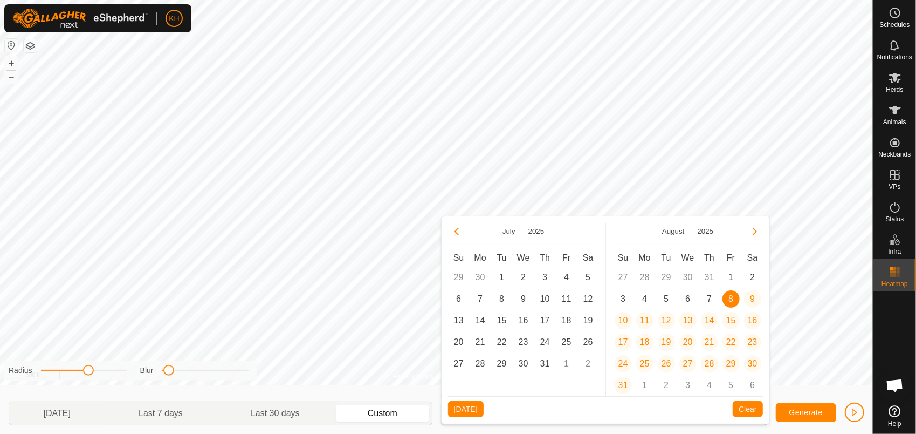
click at [458, 235] on button "Previous Month" at bounding box center [456, 231] width 17 height 17
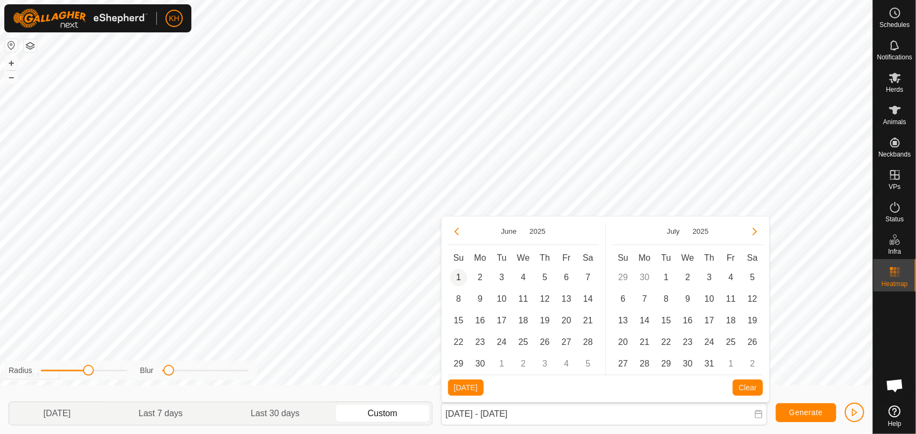
click at [458, 273] on span "1" at bounding box center [458, 277] width 17 height 17
click at [752, 234] on button "Next Month" at bounding box center [754, 231] width 17 height 17
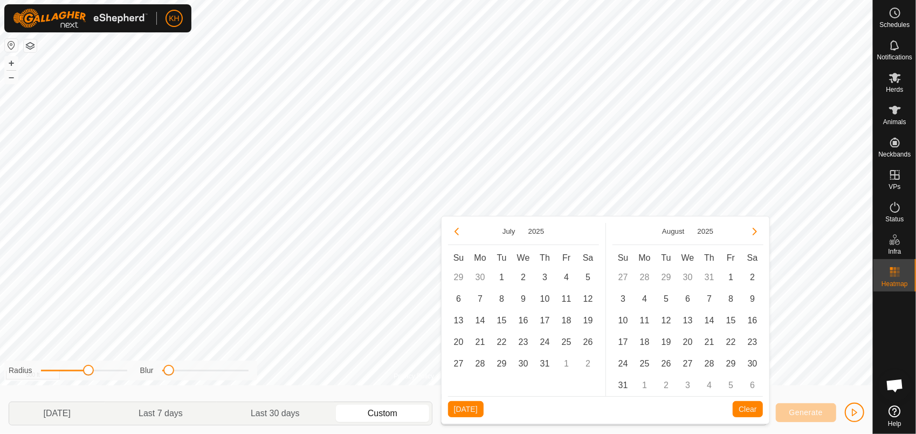
click at [752, 234] on button "Next Month" at bounding box center [754, 231] width 17 height 17
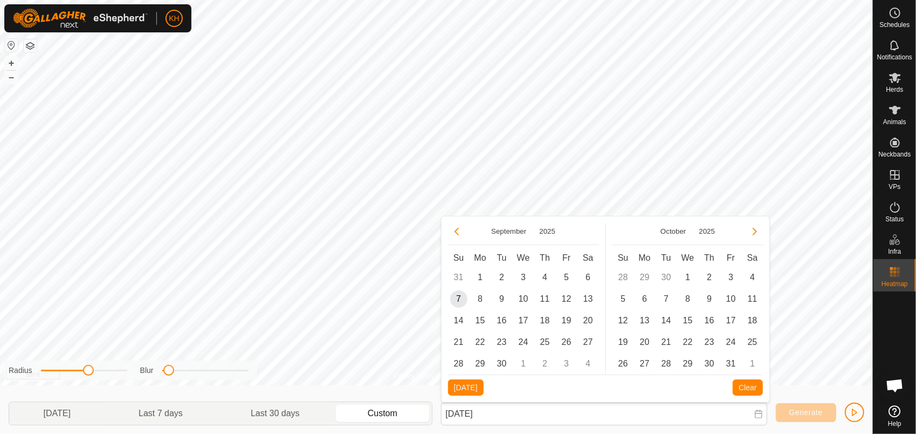
click at [752, 234] on button "Next Month" at bounding box center [754, 231] width 17 height 17
click at [459, 230] on button "Previous Month" at bounding box center [456, 231] width 17 height 17
click at [461, 296] on span "7" at bounding box center [458, 298] width 17 height 17
type input "[DATE] - [DATE]"
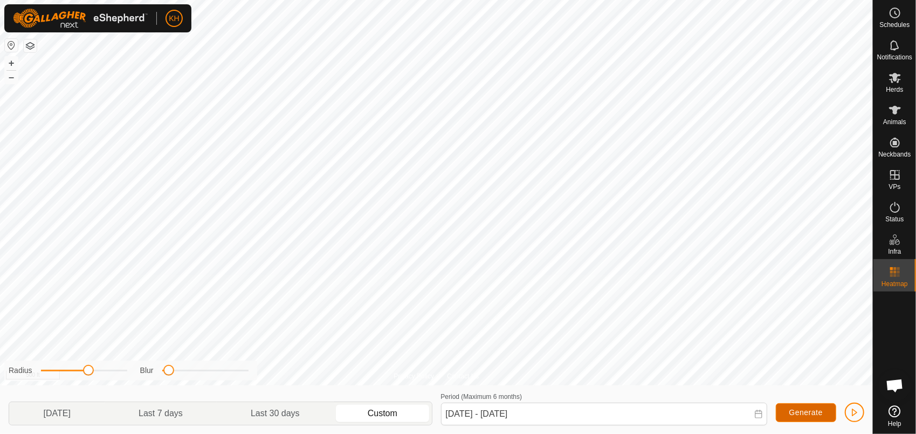
click at [812, 415] on span "Generate" at bounding box center [806, 412] width 33 height 9
drag, startPoint x: 169, startPoint y: 368, endPoint x: 141, endPoint y: 363, distance: 28.5
click at [141, 363] on div "Radius Blur" at bounding box center [130, 370] width 253 height 20
drag, startPoint x: 163, startPoint y: 369, endPoint x: 177, endPoint y: 376, distance: 15.7
click at [177, 376] on div "Radius Blur" at bounding box center [130, 370] width 253 height 20
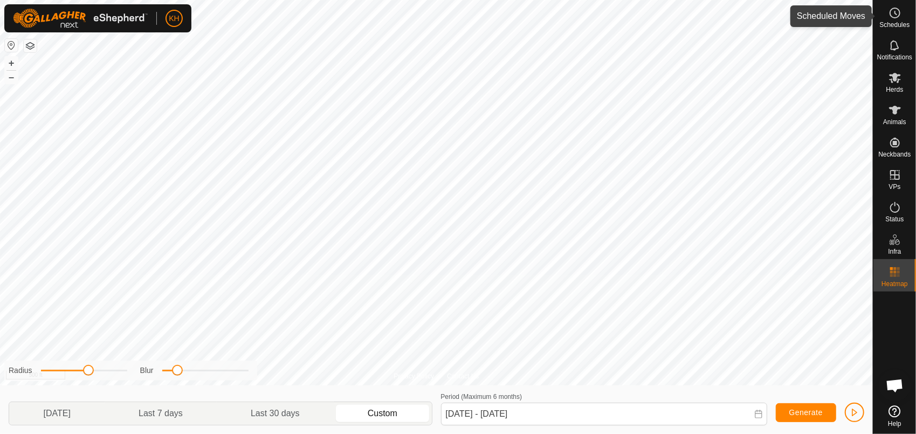
click at [893, 22] on span "Schedules" at bounding box center [895, 25] width 30 height 6
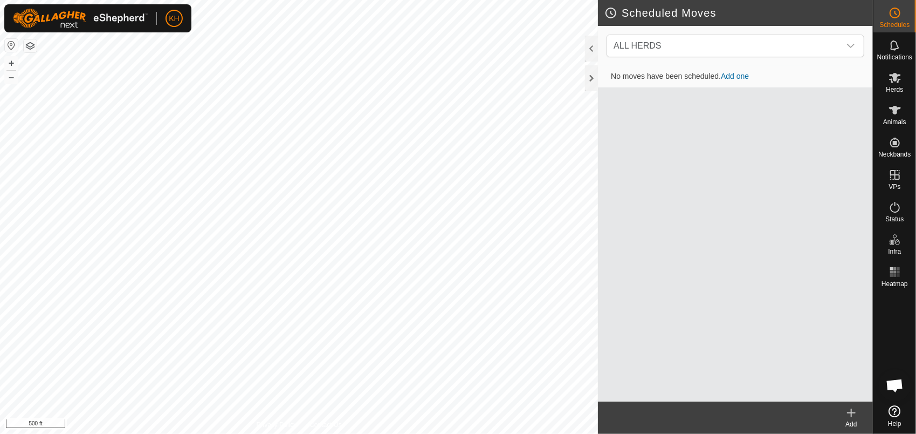
click at [599, 81] on td "No moves have been scheduled. Add one" at bounding box center [735, 77] width 275 height 22
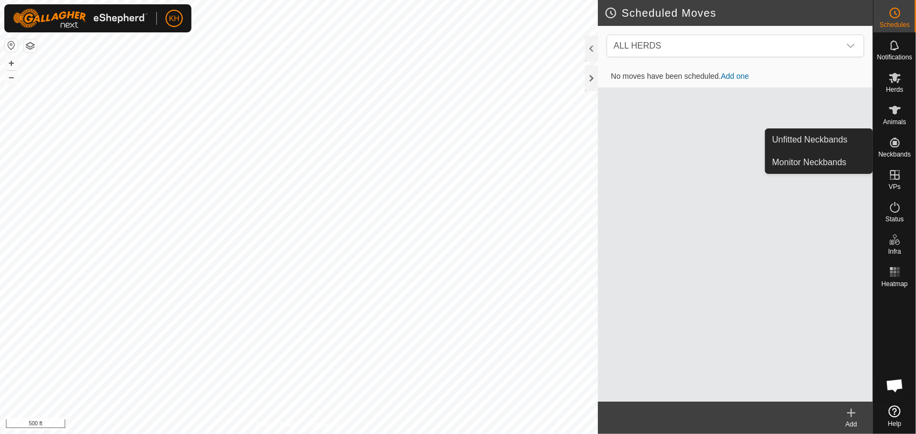
click at [902, 147] on es-neckbands-svg-icon at bounding box center [895, 142] width 19 height 17
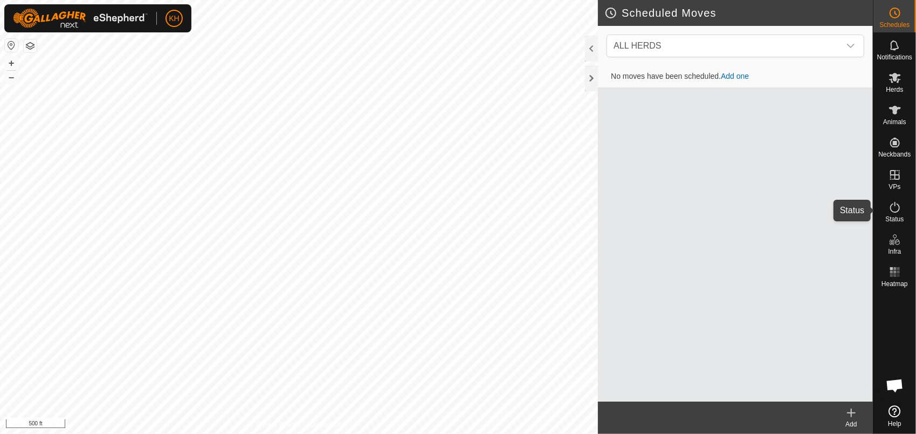
click at [895, 211] on icon at bounding box center [895, 207] width 13 height 13
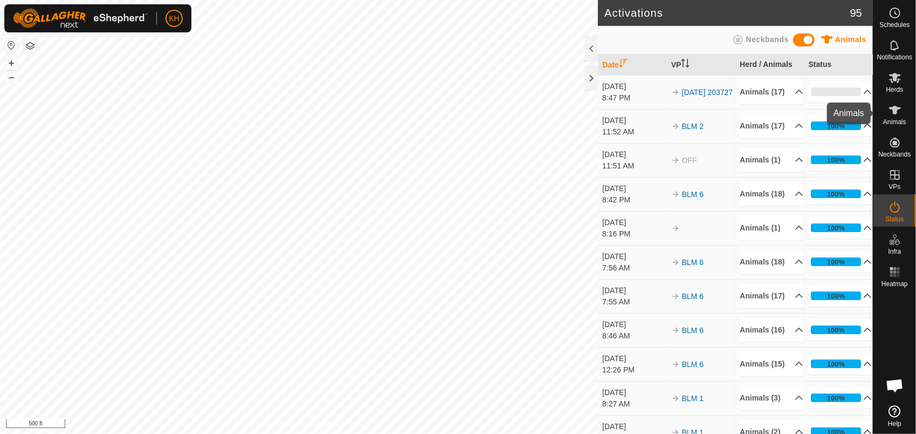
click at [895, 116] on icon at bounding box center [895, 110] width 13 height 13
